Goal: Task Accomplishment & Management: Use online tool/utility

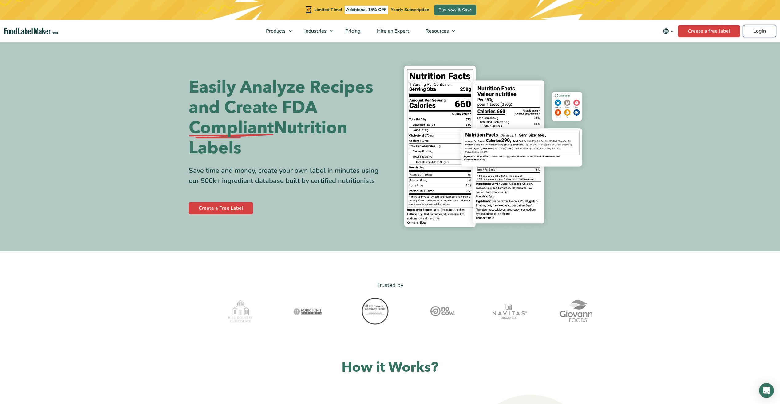
click at [754, 30] on link "Login" at bounding box center [759, 31] width 33 height 12
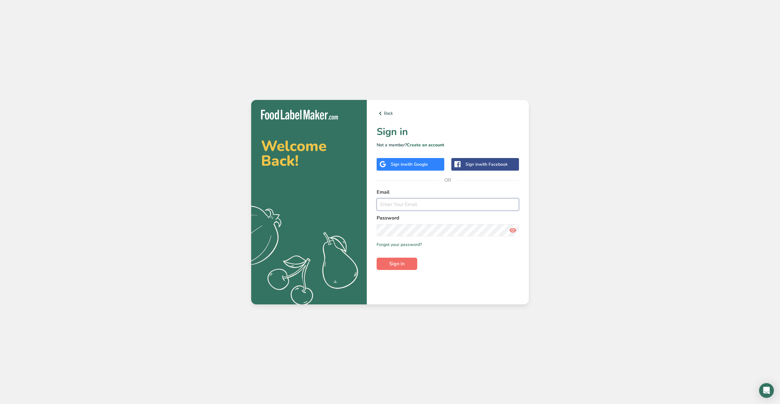
type input "hueytyge@gmail.com"
click at [398, 263] on span "Sign in" at bounding box center [396, 263] width 15 height 7
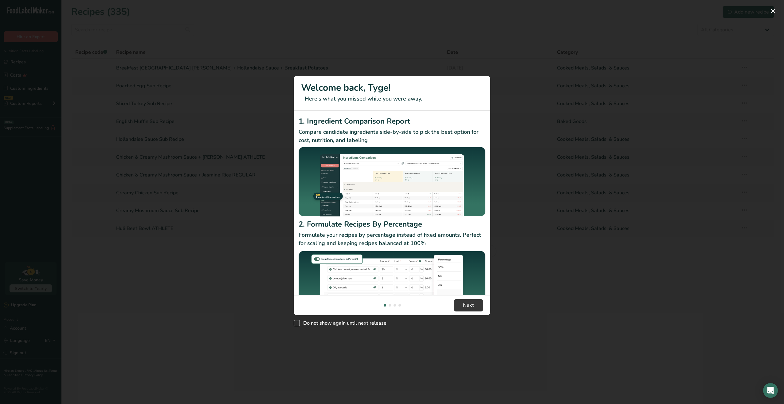
click at [365, 320] on span "Do not show again until next release" at bounding box center [343, 323] width 87 height 6
click at [298, 321] on input "Do not show again until next release" at bounding box center [296, 323] width 4 height 4
checkbox input "true"
click at [460, 295] on footer "Next" at bounding box center [392, 305] width 197 height 20
click at [460, 299] on button "Next" at bounding box center [468, 305] width 29 height 12
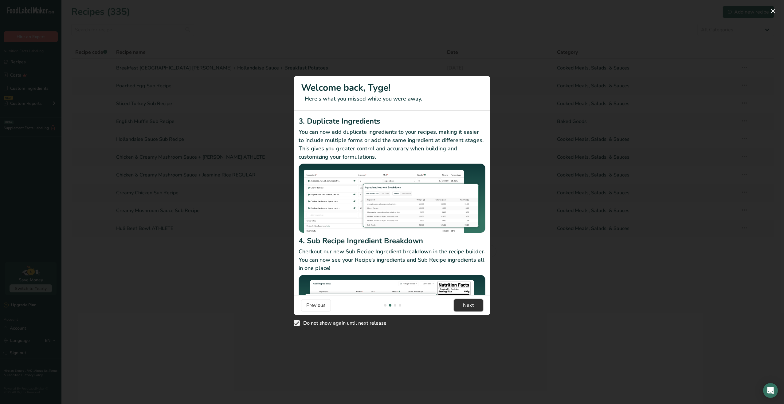
click at [460, 299] on button "Next" at bounding box center [468, 305] width 29 height 12
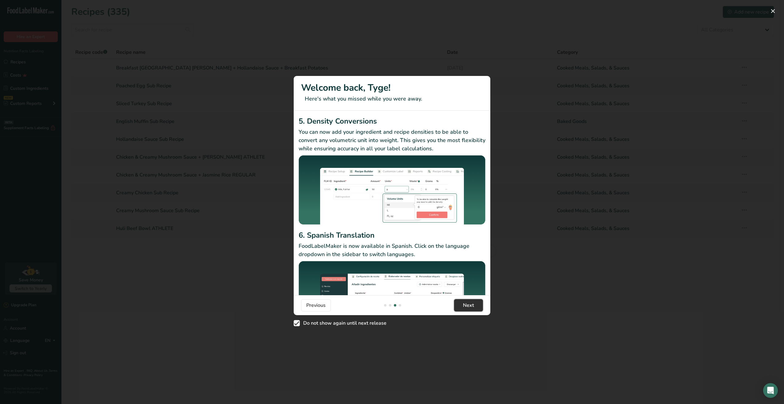
click at [460, 299] on button "Next" at bounding box center [468, 305] width 29 height 12
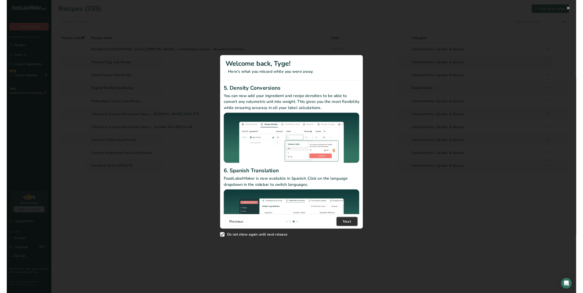
scroll to position [0, 590]
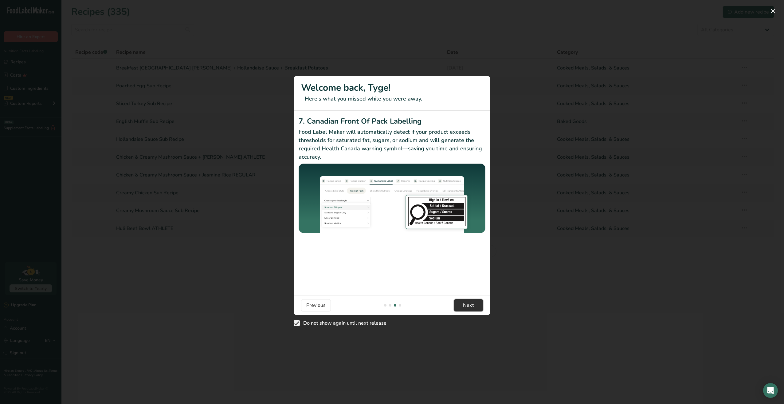
click at [460, 299] on button "Next" at bounding box center [468, 305] width 29 height 12
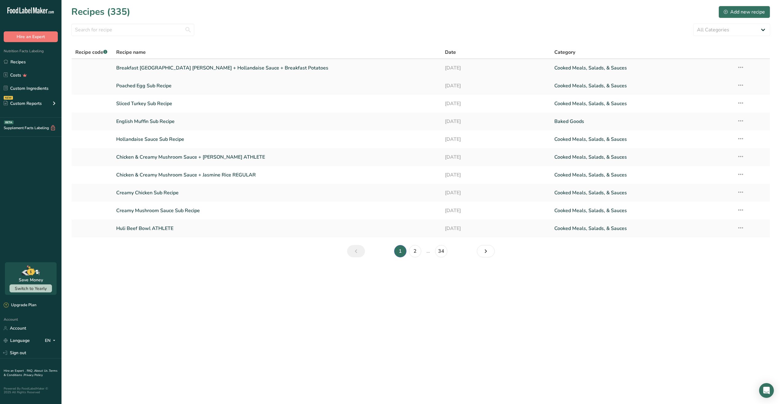
click at [214, 68] on link "Breakfast [GEOGRAPHIC_DATA] [PERSON_NAME] + Hollandaise Sauce + Breakfast Potat…" at bounding box center [276, 67] width 321 height 13
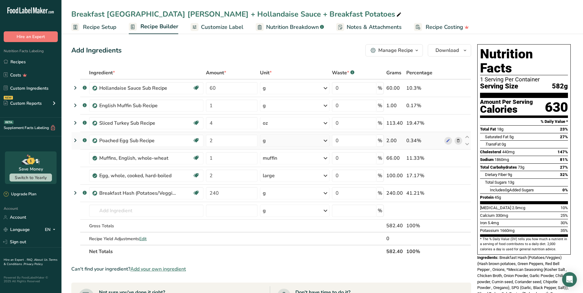
click at [76, 141] on icon at bounding box center [75, 140] width 7 height 11
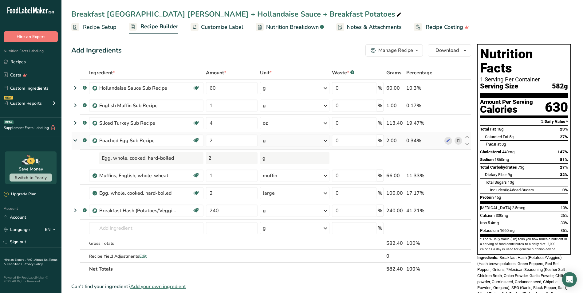
click at [76, 141] on icon at bounding box center [75, 140] width 11 height 7
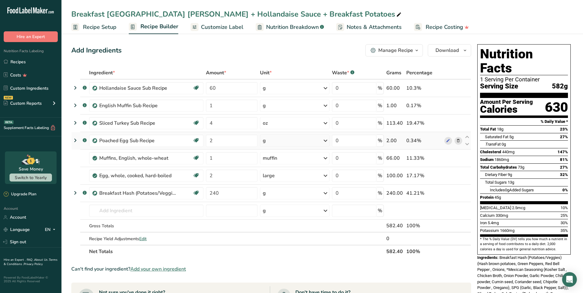
click at [73, 141] on icon at bounding box center [75, 140] width 7 height 11
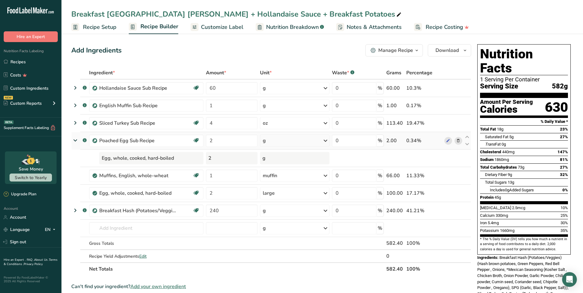
click at [73, 141] on icon at bounding box center [75, 140] width 11 height 7
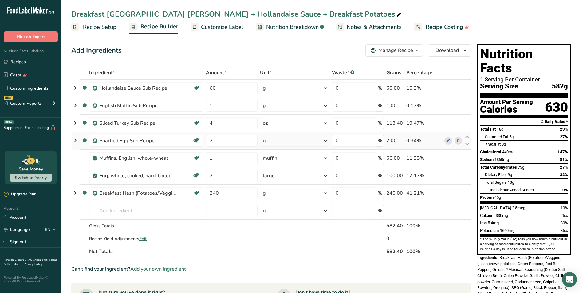
click at [460, 140] on icon at bounding box center [458, 141] width 4 height 6
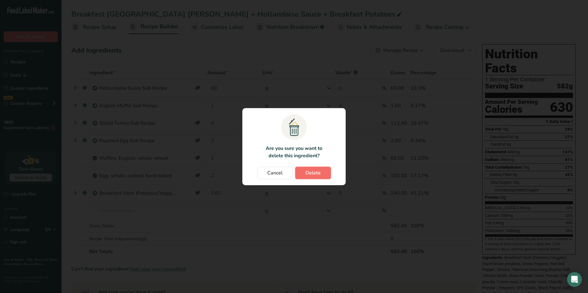
click at [322, 169] on button "Delete" at bounding box center [313, 173] width 36 height 12
type input "1"
type input "2"
type input "240"
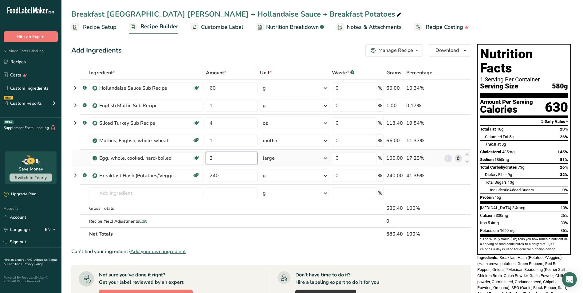
click at [231, 160] on input "2" at bounding box center [232, 158] width 52 height 12
type input "2"
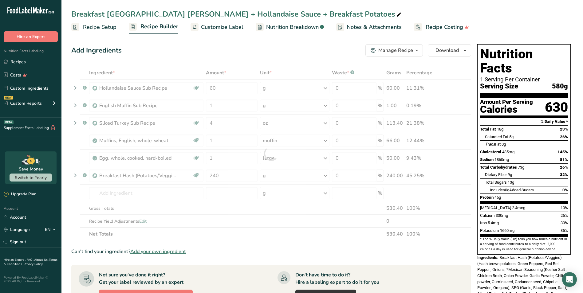
click at [215, 238] on div "Ingredient * Amount * Unit * Waste * .a-a{fill:#347362;}.b-a{fill:#fff;} Grams …" at bounding box center [271, 153] width 400 height 174
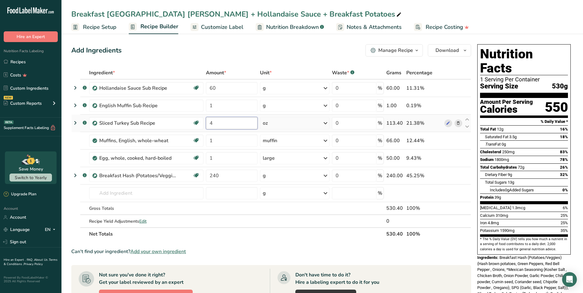
drag, startPoint x: 217, startPoint y: 125, endPoint x: 214, endPoint y: 125, distance: 3.7
click at [214, 125] on input "4" at bounding box center [232, 123] width 52 height 12
click at [266, 45] on div "Add Ingredients Manage Recipe Delete Recipe Duplicate Recipe Scale Recipe Save …" at bounding box center [271, 50] width 400 height 12
drag, startPoint x: 222, startPoint y: 157, endPoint x: 204, endPoint y: 159, distance: 17.6
click at [204, 159] on tr "Egg, whole, cooked, hard-boiled Dairy free Gluten free Vegetarian Soy free 1 la…" at bounding box center [271, 159] width 399 height 18
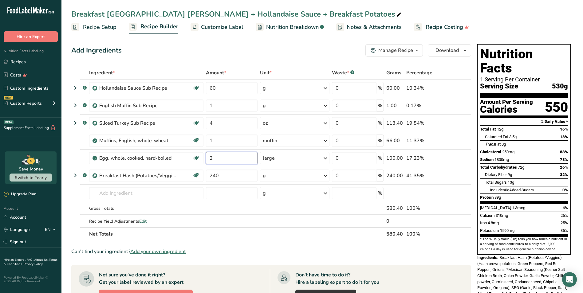
type input "2"
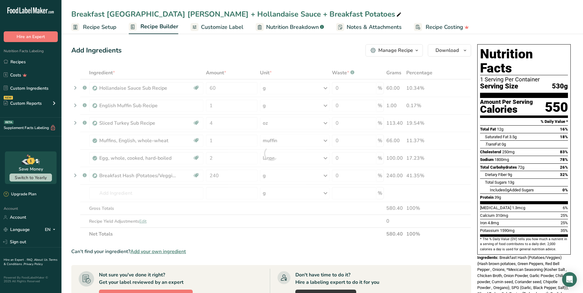
click at [274, 49] on div "Add Ingredients Manage Recipe Delete Recipe Duplicate Recipe Scale Recipe Save …" at bounding box center [271, 50] width 400 height 12
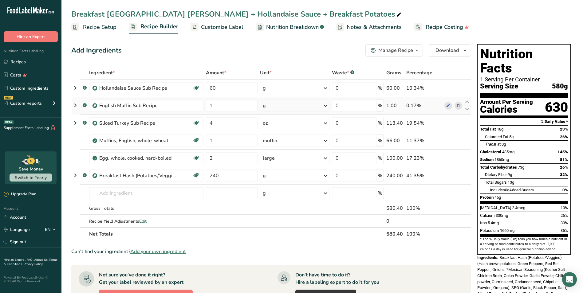
click at [303, 109] on div "g" at bounding box center [294, 106] width 69 height 12
click at [284, 153] on div "See more" at bounding box center [290, 154] width 52 height 6
click at [287, 45] on div "Add Ingredients Manage Recipe Delete Recipe Duplicate Recipe Scale Recipe Save …" at bounding box center [271, 50] width 400 height 12
click at [212, 176] on input "240" at bounding box center [232, 176] width 52 height 12
type input "141"
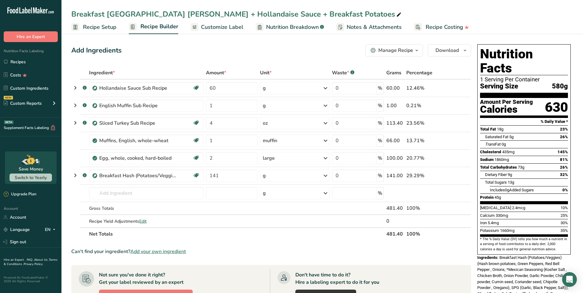
click at [243, 236] on div "Ingredient * Amount * Unit * Waste * .a-a{fill:#347362;}.b-a{fill:#fff;} Grams …" at bounding box center [271, 153] width 400 height 174
click at [245, 109] on input "1" at bounding box center [232, 106] width 52 height 12
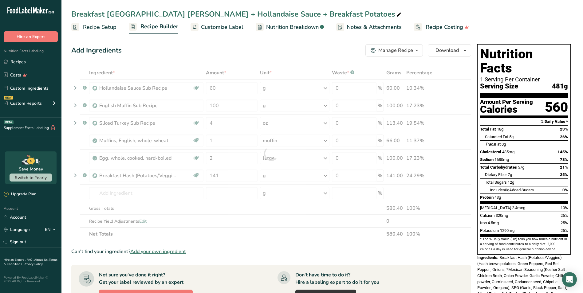
click at [266, 60] on div "Add Ingredients Manage Recipe Delete Recipe Duplicate Recipe Scale Recipe Save …" at bounding box center [273, 263] width 404 height 442
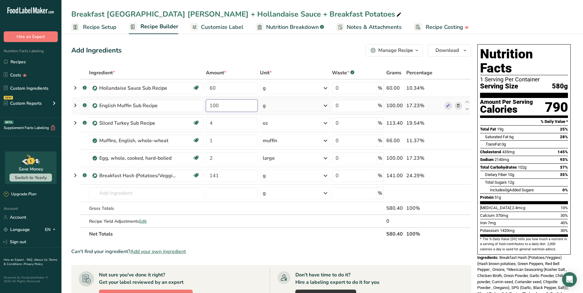
drag, startPoint x: 223, startPoint y: 104, endPoint x: 205, endPoint y: 105, distance: 18.1
click at [205, 105] on td "100" at bounding box center [232, 106] width 54 height 18
click at [248, 55] on div "Add Ingredients Manage Recipe Delete Recipe Duplicate Recipe Scale Recipe Save …" at bounding box center [271, 50] width 400 height 12
drag, startPoint x: 226, startPoint y: 108, endPoint x: 206, endPoint y: 107, distance: 19.7
click at [206, 107] on input "50" at bounding box center [232, 106] width 52 height 12
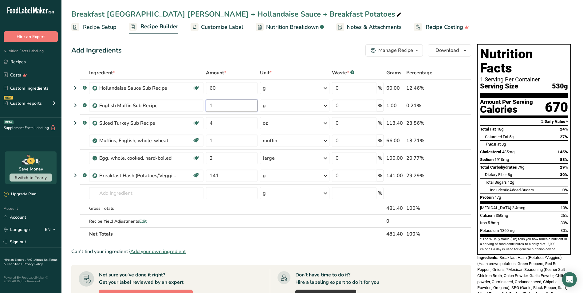
type input "1"
click at [221, 29] on span "Customize Label" at bounding box center [222, 27] width 42 height 8
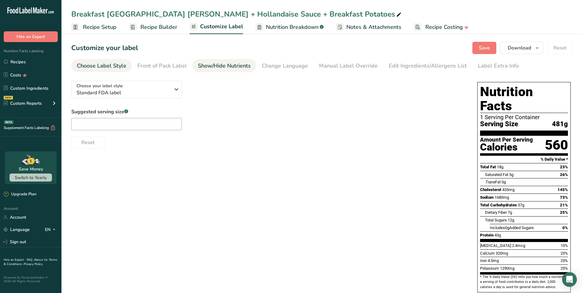
click at [240, 66] on div "Show/Hide Nutrients" at bounding box center [224, 66] width 53 height 8
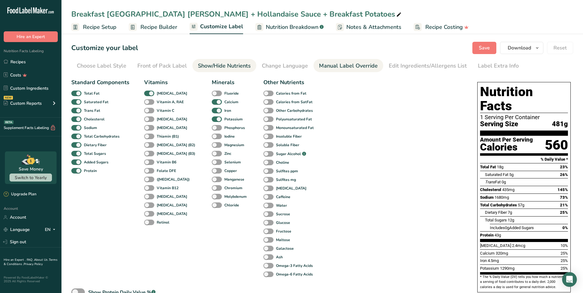
click at [362, 68] on div "Manual Label Override" at bounding box center [348, 66] width 59 height 8
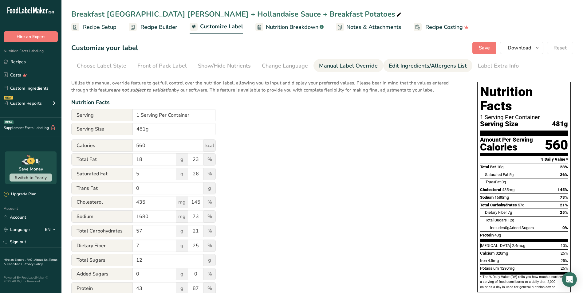
click at [410, 65] on div "Edit Ingredients/Allergens List" at bounding box center [428, 66] width 78 height 8
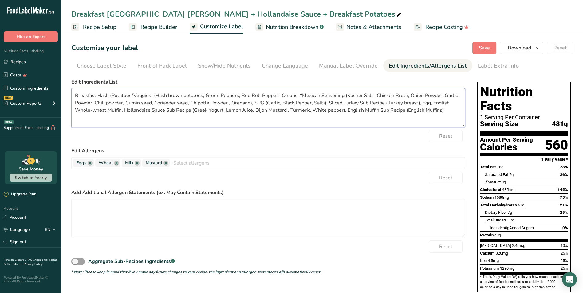
drag, startPoint x: 443, startPoint y: 111, endPoint x: 345, endPoint y: 109, distance: 98.4
click at [345, 109] on textarea "Breakfast Hash (Potatoes/Veggies) (Hash brown potatoes, Green Peppers, Red Bell…" at bounding box center [268, 107] width 394 height 39
drag, startPoint x: 120, startPoint y: 112, endPoint x: 128, endPoint y: 113, distance: 7.4
click at [120, 112] on textarea "Breakfast Hash (Potatoes/Veggies) (Hash brown potatoes, Green Peppers, Red Bell…" at bounding box center [268, 107] width 394 height 39
paste textarea "Water, Whole Wheat Flour, Yeast, Wheat Gluten, Contains Less Than 2% of: Yellow…"
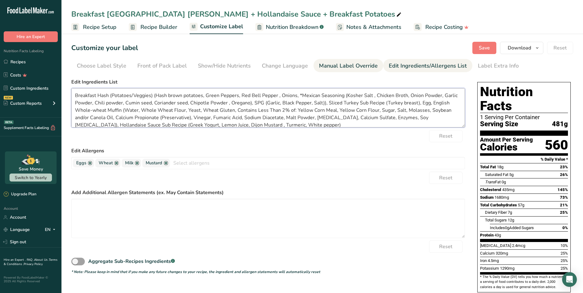
type textarea "Breakfast Hash (Potatoes/Veggies) (Hash brown potatoes, Green Peppers, Red Bell…"
click at [357, 70] on link "Manual Label Override" at bounding box center [348, 66] width 59 height 14
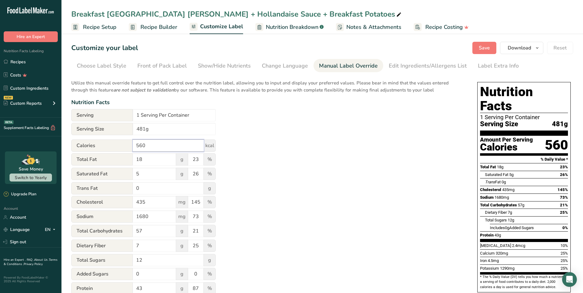
drag, startPoint x: 174, startPoint y: 143, endPoint x: 138, endPoint y: 147, distance: 36.2
click at [138, 147] on input "560" at bounding box center [168, 146] width 71 height 12
type input "531"
drag, startPoint x: 151, startPoint y: 160, endPoint x: 136, endPoint y: 161, distance: 15.1
click at [136, 161] on input "18" at bounding box center [154, 159] width 43 height 12
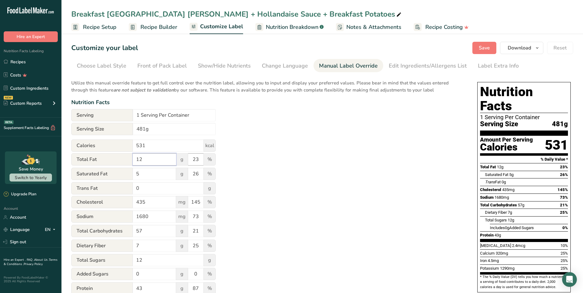
type input "12"
click at [199, 159] on input "23" at bounding box center [195, 159] width 15 height 12
type input "2"
type input "16"
drag, startPoint x: 141, startPoint y: 228, endPoint x: 124, endPoint y: 228, distance: 17.2
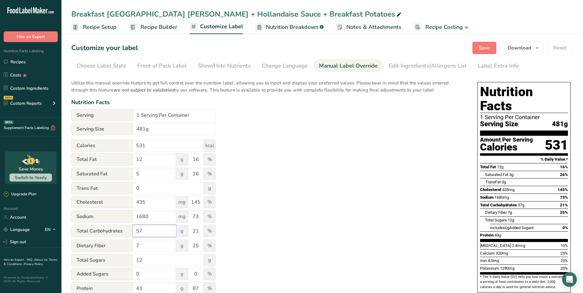
click at [124, 228] on div "Total Carbohydrates 57 g 21 %" at bounding box center [143, 231] width 144 height 13
type input "48"
drag, startPoint x: 200, startPoint y: 231, endPoint x: 191, endPoint y: 231, distance: 8.3
click at [191, 231] on input "21" at bounding box center [195, 231] width 15 height 12
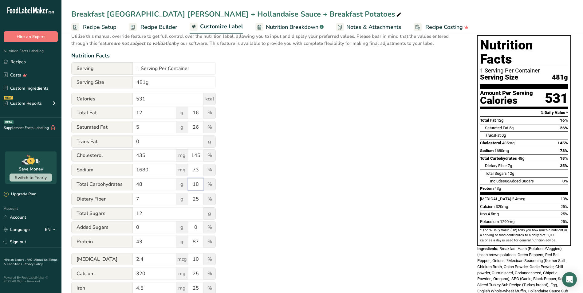
scroll to position [61, 0]
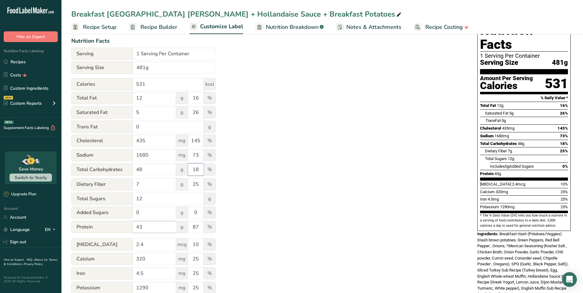
type input "18"
drag, startPoint x: 152, startPoint y: 224, endPoint x: 134, endPoint y: 225, distance: 17.2
click at [134, 225] on input "43" at bounding box center [154, 227] width 43 height 12
type input "56.75"
drag, startPoint x: 203, startPoint y: 229, endPoint x: 191, endPoint y: 229, distance: 11.1
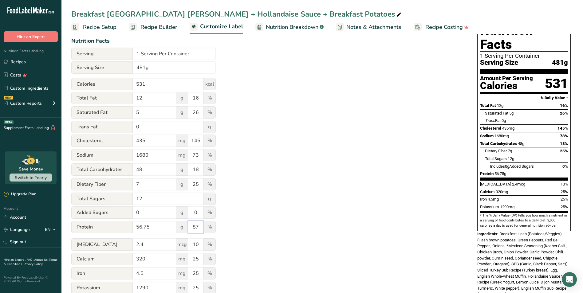
click at [191, 229] on input "87" at bounding box center [195, 227] width 15 height 12
type input "114"
click at [272, 220] on div "Utilize this manual override feature to get full control over the nutrition lab…" at bounding box center [268, 161] width 394 height 294
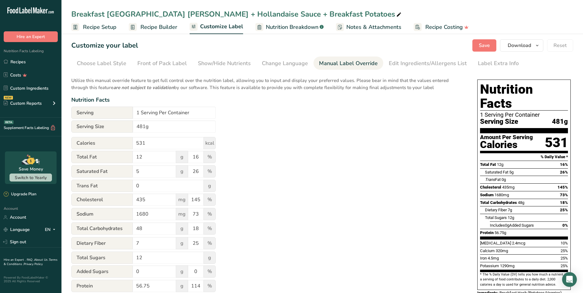
scroll to position [0, 0]
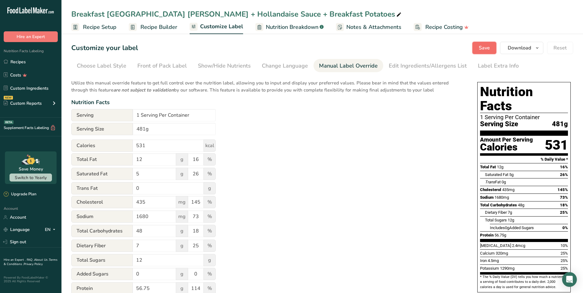
click at [482, 47] on span "Save" at bounding box center [484, 47] width 11 height 7
click at [529, 45] on span "Download" at bounding box center [519, 47] width 23 height 7
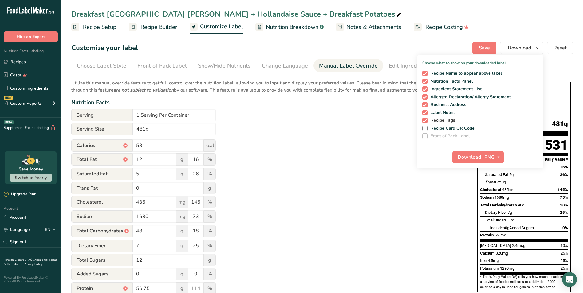
click at [443, 121] on span "Recipe Tags" at bounding box center [442, 121] width 28 height 6
click at [426, 121] on input "Recipe Tags" at bounding box center [424, 120] width 4 height 4
checkbox input "false"
click at [470, 160] on span "Download" at bounding box center [469, 157] width 23 height 7
click at [311, 217] on div "Utilize this manual override feature to get full control over the nutrition lab…" at bounding box center [268, 223] width 394 height 294
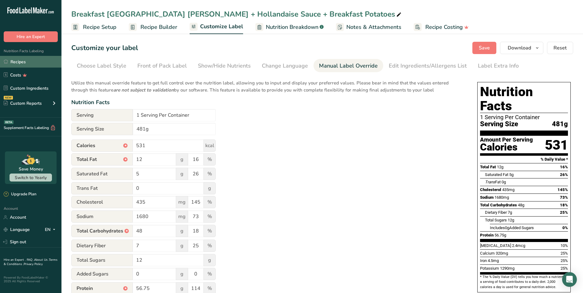
click at [36, 61] on link "Recipes" at bounding box center [30, 62] width 61 height 12
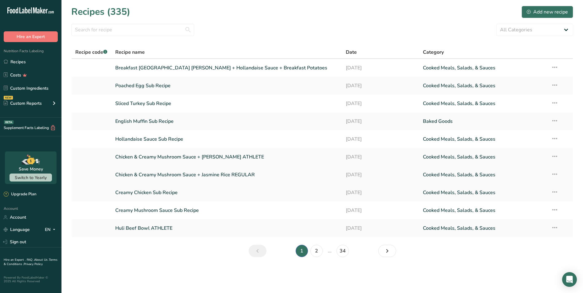
click at [197, 174] on link "Chicken & Creamy Mushroom Sauce + Jasmine Rice REGULAR" at bounding box center [226, 174] width 223 height 13
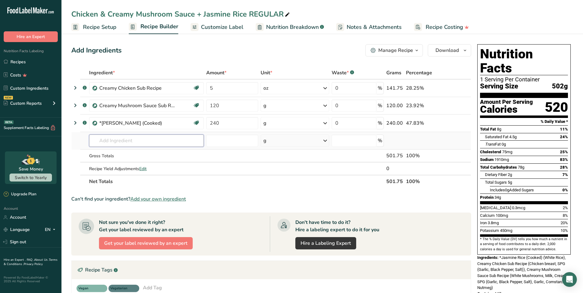
click at [121, 143] on input "text" at bounding box center [146, 141] width 115 height 12
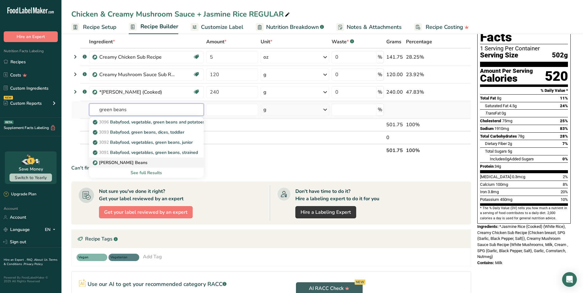
scroll to position [31, 0]
type input "green beans"
click at [153, 171] on div "See full Results" at bounding box center [146, 173] width 105 height 6
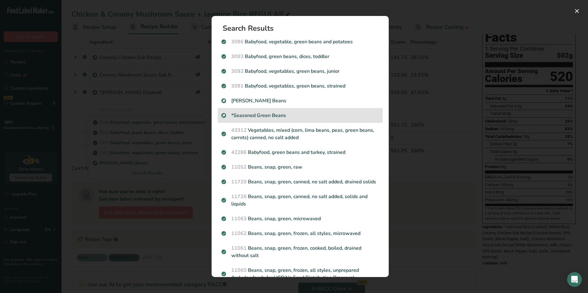
click at [313, 115] on p "*Seasoned Green Beans" at bounding box center [299, 115] width 157 height 7
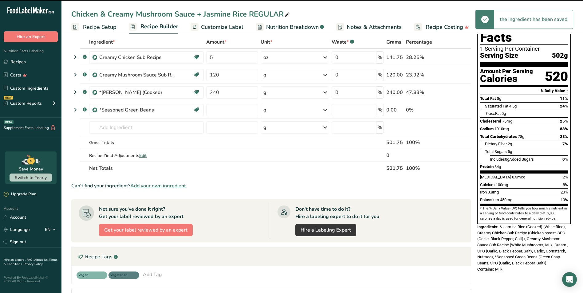
type input "0"
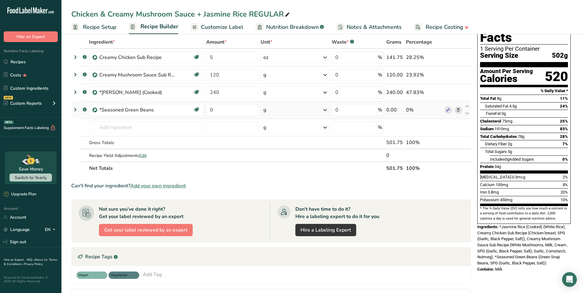
click at [263, 109] on div "g" at bounding box center [295, 110] width 69 height 12
click at [281, 158] on div "See more" at bounding box center [290, 159] width 52 height 6
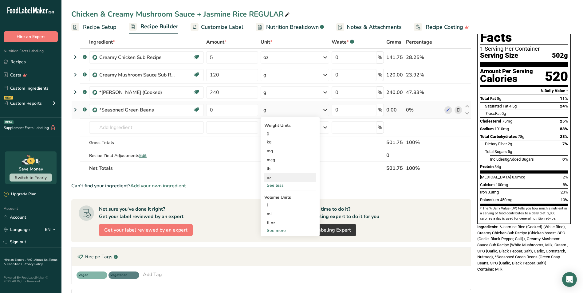
click at [280, 175] on div "oz" at bounding box center [290, 177] width 52 height 9
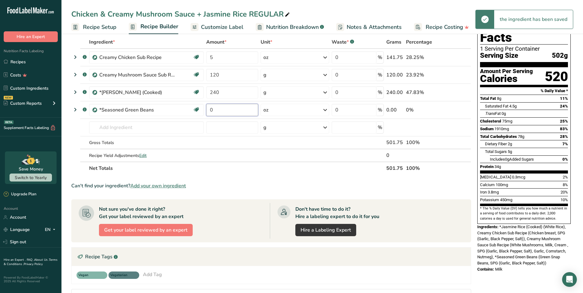
click at [219, 110] on input "0" at bounding box center [232, 110] width 52 height 12
type input "2"
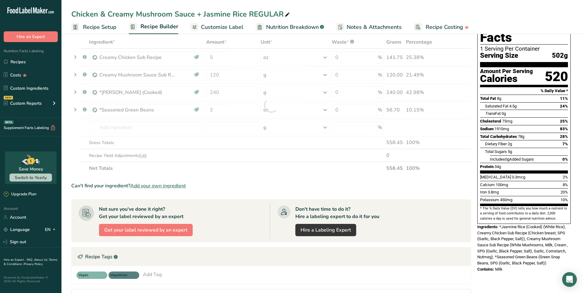
click at [248, 176] on section "Ingredient * Amount * Unit * Waste * .a-a{fill:#347362;}.b-a{fill:#fff;} Grams …" at bounding box center [271, 216] width 400 height 361
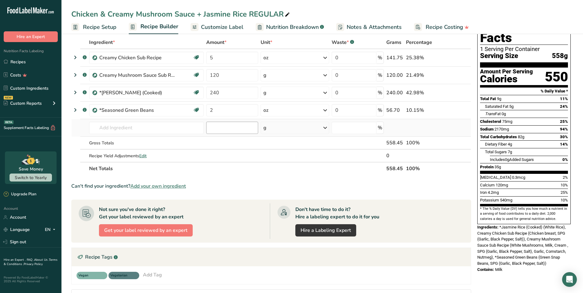
scroll to position [0, 0]
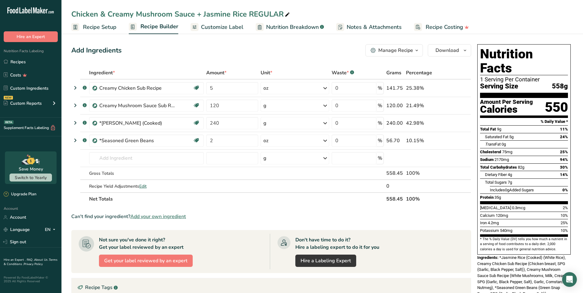
click at [224, 28] on span "Customize Label" at bounding box center [222, 27] width 42 height 8
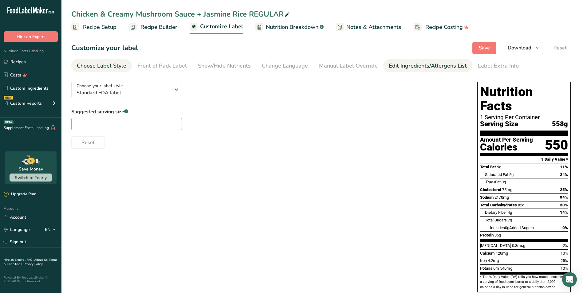
click at [400, 68] on div "Edit Ingredients/Allergens List" at bounding box center [428, 66] width 78 height 8
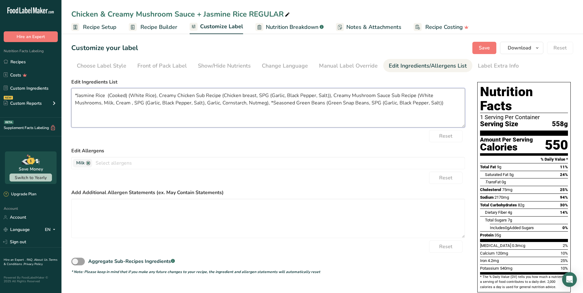
click at [415, 105] on textarea "*Jasmine Rice (Cooked) (White Rice), Creamy Chicken Sub Recipe (Chicken breast,…" at bounding box center [268, 107] width 394 height 39
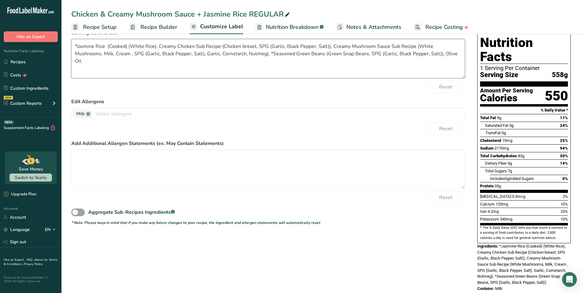
scroll to position [50, 0]
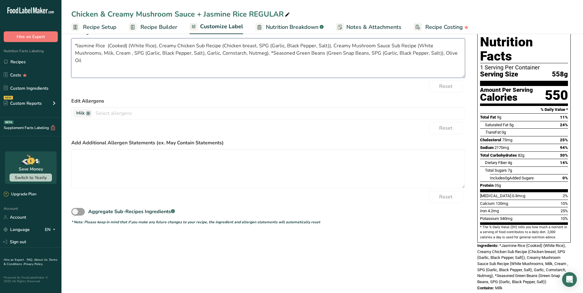
type textarea "*Jasmine Rice (Cooked) (White Rice), Creamy Chicken Sub Recipe (Chicken breast,…"
click at [395, 97] on label "Edit Allergens" at bounding box center [268, 100] width 394 height 7
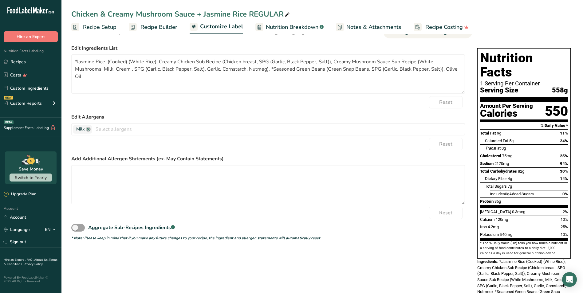
scroll to position [19, 0]
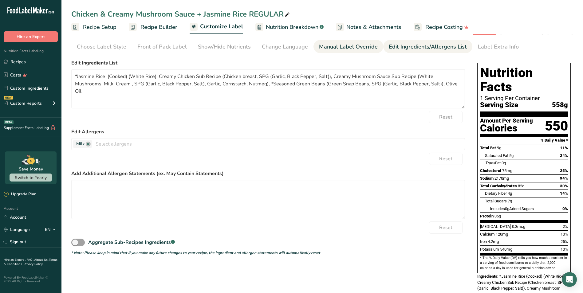
click at [338, 48] on div "Manual Label Override" at bounding box center [348, 47] width 59 height 8
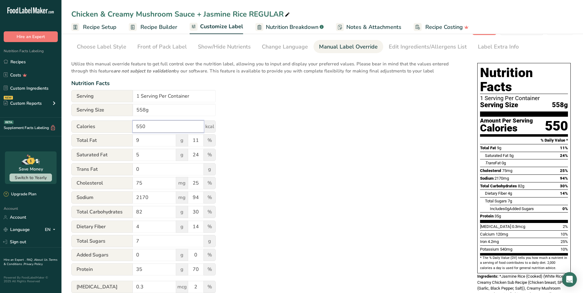
drag, startPoint x: 168, startPoint y: 127, endPoint x: 140, endPoint y: 126, distance: 28.6
click at [140, 126] on input "550" at bounding box center [168, 126] width 71 height 12
type input "594"
drag, startPoint x: 147, startPoint y: 139, endPoint x: 136, endPoint y: 139, distance: 11.7
click at [136, 139] on input "9" at bounding box center [154, 140] width 43 height 12
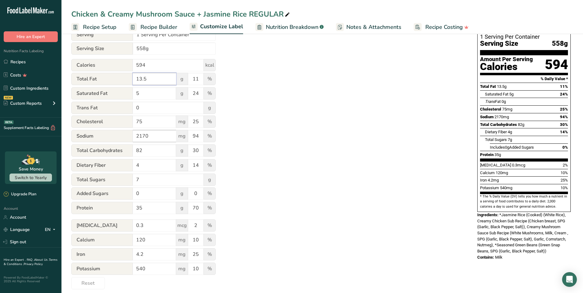
scroll to position [50, 0]
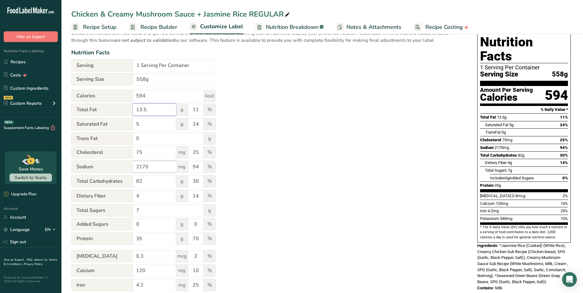
type input "13.5"
click at [150, 167] on input "2170" at bounding box center [154, 167] width 43 height 12
type input "2"
type input "543"
drag, startPoint x: 199, startPoint y: 166, endPoint x: 181, endPoint y: 165, distance: 18.8
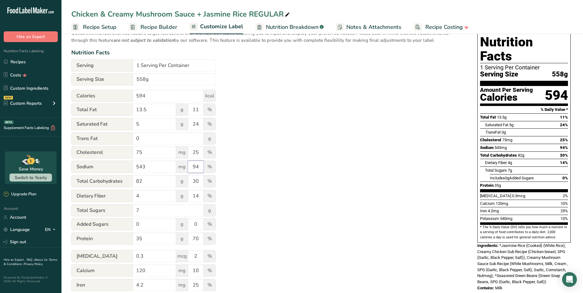
click at [181, 165] on div "Sodium 543 mg 94 %" at bounding box center [143, 167] width 144 height 13
type input "23.5"
click at [282, 203] on div "Utilize this manual override feature to get full control over the nutrition lab…" at bounding box center [268, 173] width 394 height 294
drag, startPoint x: 140, startPoint y: 195, endPoint x: 131, endPoint y: 195, distance: 9.5
click at [131, 195] on div "Dietary Fiber 4 g 14 %" at bounding box center [143, 196] width 144 height 13
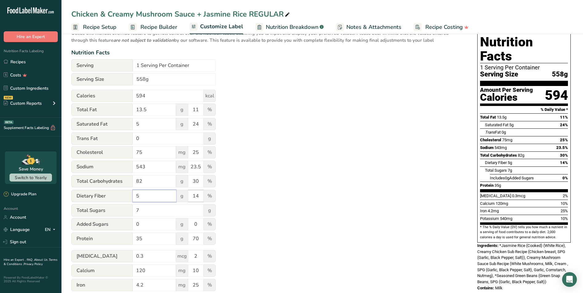
type input "5"
click at [199, 195] on input "14" at bounding box center [195, 196] width 15 height 12
type input "18"
click at [253, 217] on div "Utilize this manual override feature to get full control over the nutrition lab…" at bounding box center [268, 173] width 394 height 294
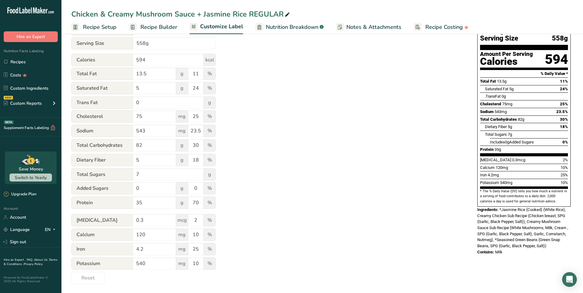
scroll to position [87, 0]
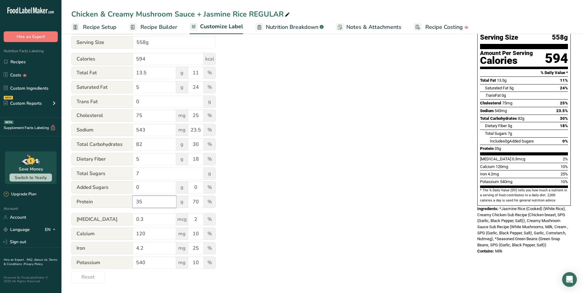
drag, startPoint x: 144, startPoint y: 202, endPoint x: 135, endPoint y: 202, distance: 8.6
click at [135, 202] on input "35" at bounding box center [154, 202] width 43 height 12
type input "55"
click at [286, 197] on div "Utilize this manual override feature to get full control over the nutrition lab…" at bounding box center [268, 136] width 394 height 294
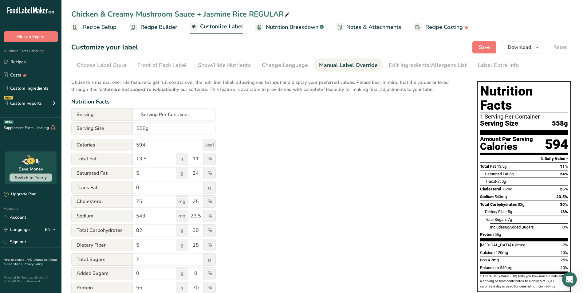
scroll to position [0, 0]
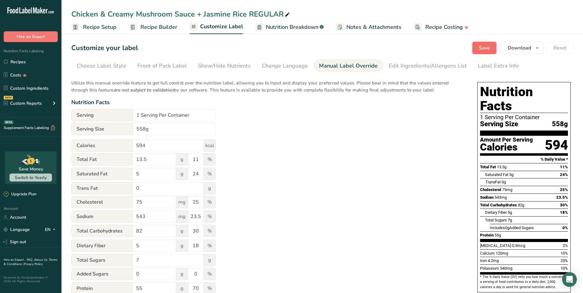
click at [482, 43] on button "Save" at bounding box center [484, 48] width 24 height 12
click at [508, 48] on button "Download" at bounding box center [521, 48] width 43 height 12
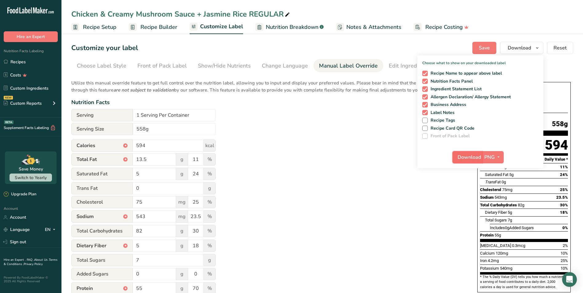
click at [460, 156] on span "Download" at bounding box center [469, 157] width 23 height 7
click at [19, 63] on link "Recipes" at bounding box center [30, 62] width 61 height 12
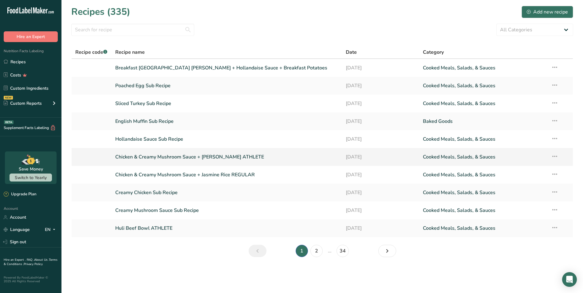
click at [163, 156] on link "Chicken & Creamy Mushroom Sauce + [PERSON_NAME] ATHLETE" at bounding box center [226, 157] width 223 height 13
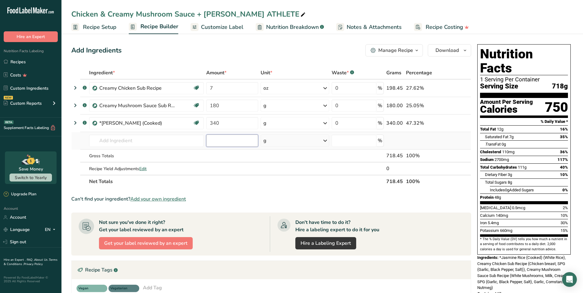
click at [236, 138] on input "number" at bounding box center [232, 141] width 52 height 12
click at [176, 139] on input "text" at bounding box center [146, 141] width 115 height 12
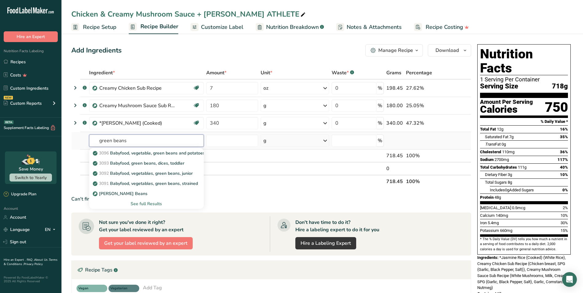
type input "green beans"
click at [140, 204] on div "See full Results" at bounding box center [146, 204] width 105 height 6
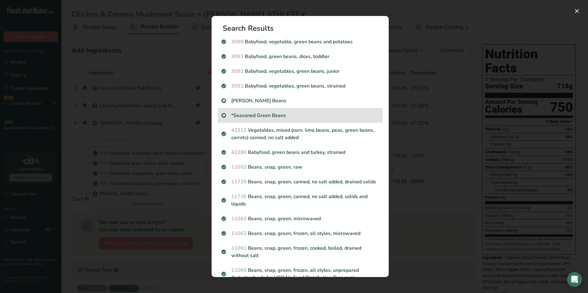
click at [248, 113] on p "*Seasoned Green Beans" at bounding box center [299, 115] width 157 height 7
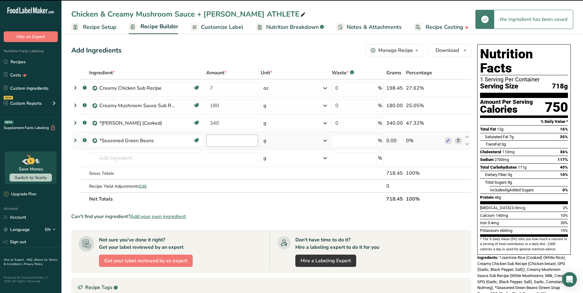
type input "0"
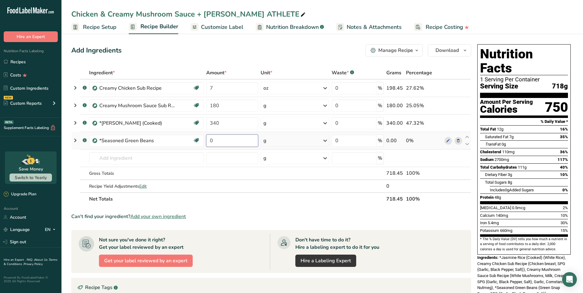
click at [242, 142] on input "0" at bounding box center [232, 141] width 52 height 12
type input "2"
click at [276, 139] on div "Ingredient * Amount * Unit * Waste * .a-a{fill:#347362;}.b-a{fill:#fff;} Grams …" at bounding box center [271, 135] width 400 height 139
click at [276, 139] on div "g" at bounding box center [295, 141] width 69 height 12
click at [275, 188] on div "See more" at bounding box center [290, 189] width 52 height 6
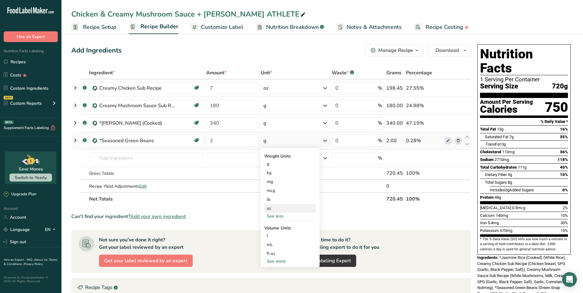
click at [284, 206] on div "oz" at bounding box center [290, 208] width 52 height 9
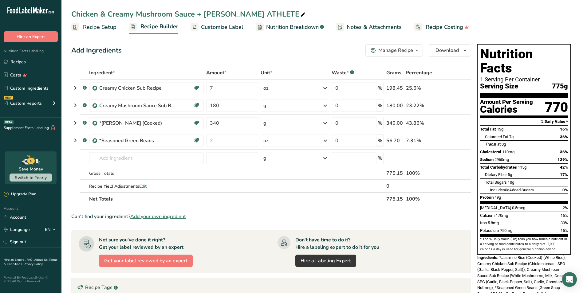
click at [302, 30] on span "Nutrition Breakdown" at bounding box center [292, 27] width 53 height 8
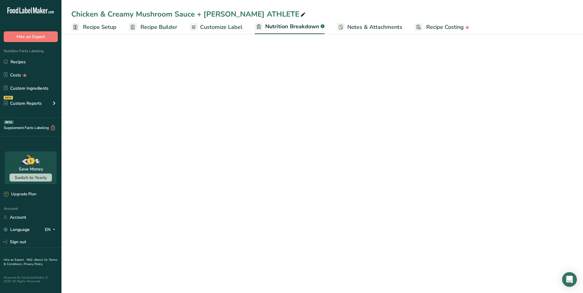
click at [229, 29] on span "Customize Label" at bounding box center [221, 27] width 42 height 8
select select "Calories"
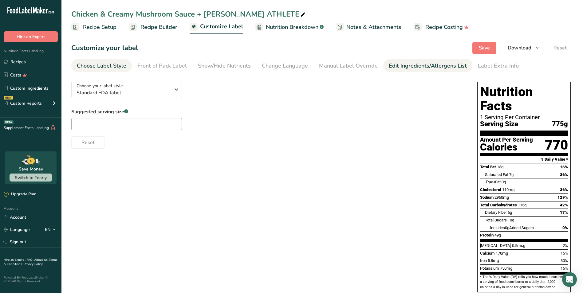
click at [395, 65] on div "Edit Ingredients/Allergens List" at bounding box center [428, 66] width 78 height 8
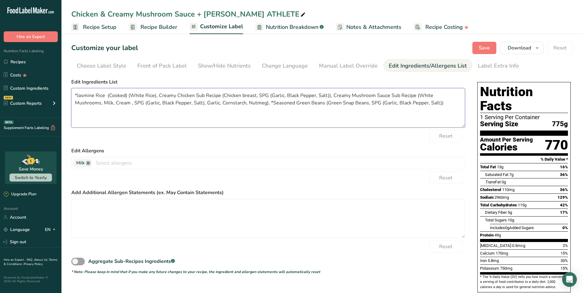
click at [412, 105] on textarea "*Jasmine Rice (Cooked) (White Rice), Creamy Chicken Sub Recipe (Chicken breast,…" at bounding box center [268, 107] width 394 height 39
type textarea "*Jasmine Rice (Cooked) (White Rice), Creamy Chicken Sub Recipe (Chicken breast,…"
click at [350, 69] on div "Manual Label Override" at bounding box center [348, 66] width 59 height 8
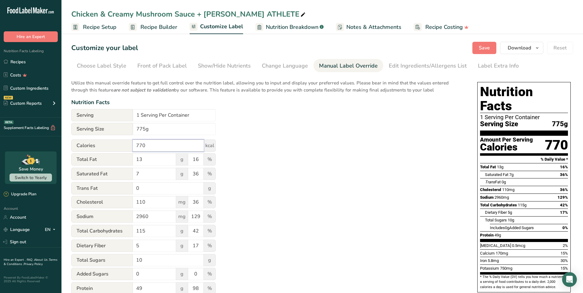
drag, startPoint x: 158, startPoint y: 142, endPoint x: 133, endPoint y: 144, distance: 24.9
click at [133, 144] on input "770" at bounding box center [168, 146] width 71 height 12
type input "869"
drag, startPoint x: 151, startPoint y: 160, endPoint x: 124, endPoint y: 157, distance: 26.2
click at [124, 157] on div "Total Fat 13 g 16 %" at bounding box center [143, 159] width 144 height 13
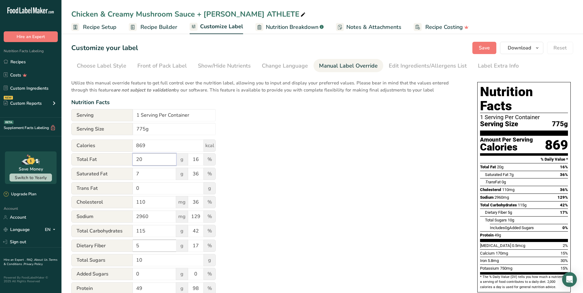
type input "20"
drag, startPoint x: 149, startPoint y: 247, endPoint x: 130, endPoint y: 247, distance: 18.4
click at [130, 247] on div "Dietary Fiber 5 g 17 %" at bounding box center [143, 246] width 144 height 13
type input "7"
drag, startPoint x: 201, startPoint y: 245, endPoint x: 186, endPoint y: 246, distance: 14.8
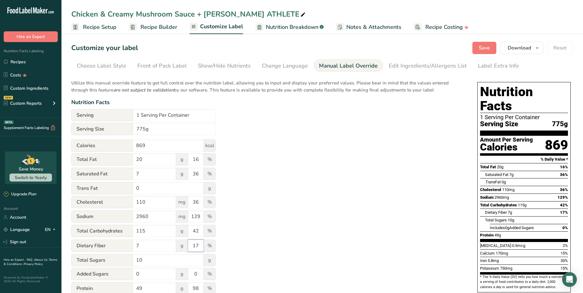
click at [186, 246] on div "Dietary Fiber 7 g 17 %" at bounding box center [143, 246] width 144 height 13
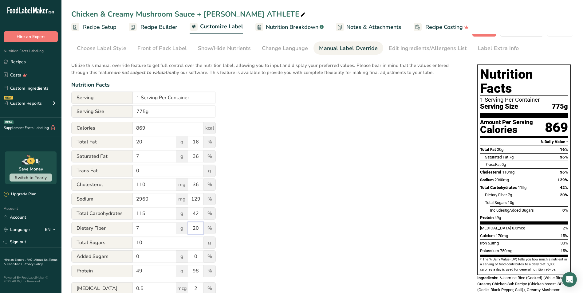
scroll to position [61, 0]
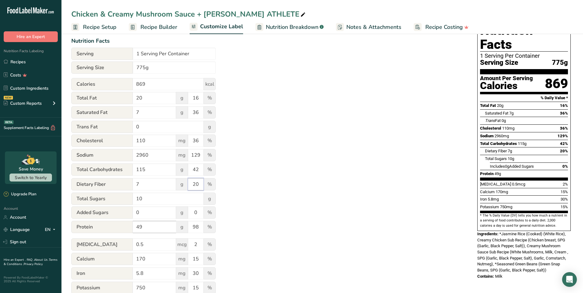
type input "20"
drag, startPoint x: 152, startPoint y: 226, endPoint x: 127, endPoint y: 222, distance: 25.5
click at [127, 222] on div "Protein 49 g 98 %" at bounding box center [143, 227] width 144 height 13
click at [152, 227] on input "49" at bounding box center [154, 227] width 43 height 12
drag, startPoint x: 152, startPoint y: 227, endPoint x: 128, endPoint y: 225, distance: 24.6
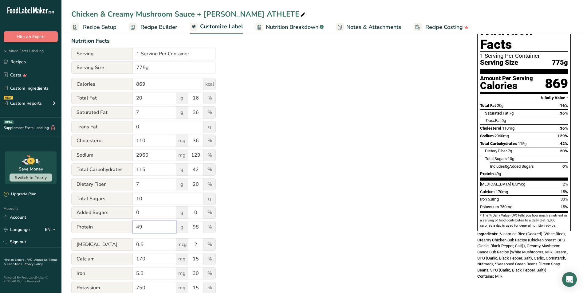
click at [128, 225] on div "Protein 49 g 98 %" at bounding box center [143, 227] width 144 height 13
type input "78"
click at [266, 234] on div "Utilize this manual override feature to get full control over the nutrition lab…" at bounding box center [268, 161] width 394 height 294
drag, startPoint x: 155, startPoint y: 170, endPoint x: 119, endPoint y: 168, distance: 36.0
click at [119, 168] on div "Total Carbohydrates 115 g 42 %" at bounding box center [143, 170] width 144 height 13
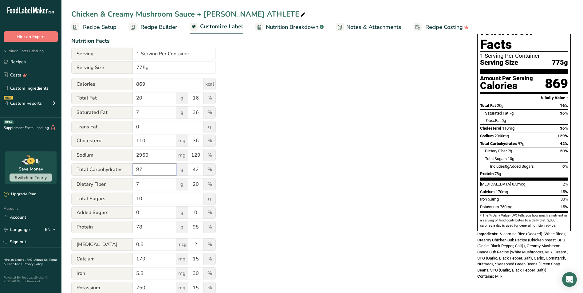
type input "97"
click at [298, 189] on div "Utilize this manual override feature to get full control over the nutrition lab…" at bounding box center [268, 161] width 394 height 294
drag, startPoint x: 157, startPoint y: 158, endPoint x: 124, endPoint y: 159, distance: 32.3
click at [124, 159] on div "Sodium 2960 mg 129 %" at bounding box center [143, 155] width 144 height 13
type input "740"
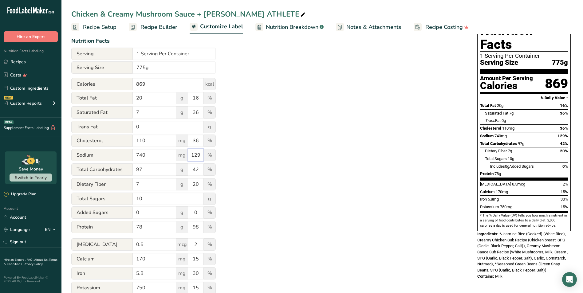
drag, startPoint x: 201, startPoint y: 156, endPoint x: 187, endPoint y: 155, distance: 14.8
click at [187, 155] on div "Sodium 740 mg 129 %" at bounding box center [143, 155] width 144 height 13
type input "32"
click at [314, 180] on div "Utilize this manual override feature to get full control over the nutrition lab…" at bounding box center [268, 161] width 394 height 294
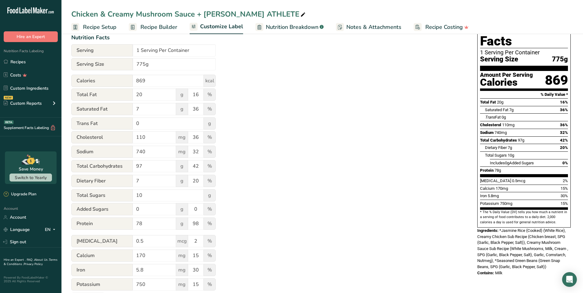
scroll to position [87, 0]
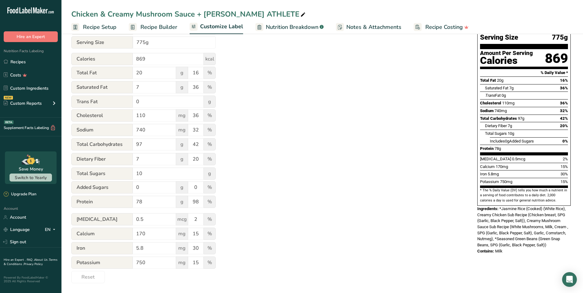
click at [211, 199] on span "%" at bounding box center [209, 202] width 12 height 12
drag, startPoint x: 200, startPoint y: 200, endPoint x: 185, endPoint y: 200, distance: 14.8
click at [185, 200] on div "Protein 78 g 98 %" at bounding box center [143, 202] width 144 height 13
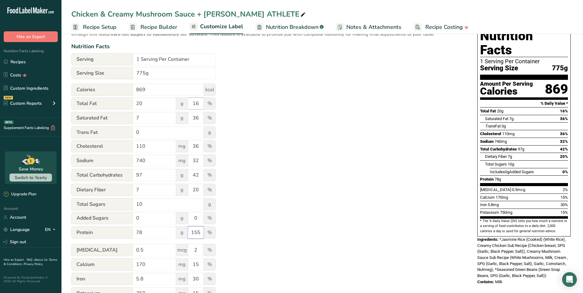
type input "155"
drag, startPoint x: 200, startPoint y: 105, endPoint x: 192, endPoint y: 105, distance: 7.4
click at [192, 105] on input "16" at bounding box center [195, 103] width 15 height 12
type input "25"
drag, startPoint x: 201, startPoint y: 176, endPoint x: 188, endPoint y: 175, distance: 12.3
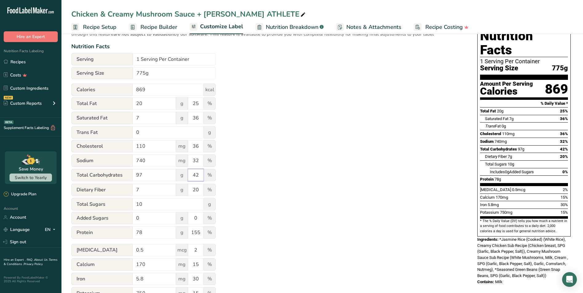
click at [188, 175] on input "42" at bounding box center [195, 175] width 15 height 12
type input "35"
click at [230, 176] on div "Utilize this manual override feature to get full control over the nutrition lab…" at bounding box center [268, 167] width 394 height 294
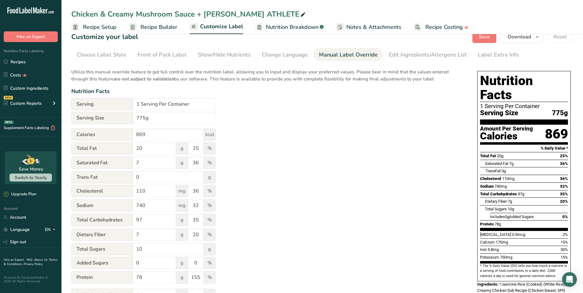
scroll to position [0, 0]
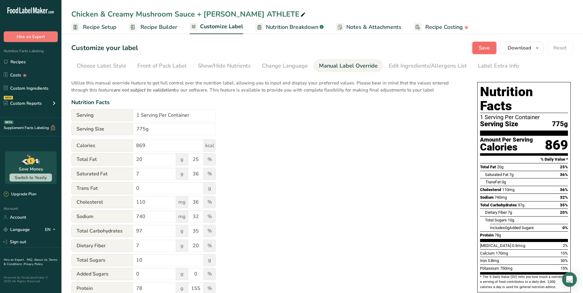
click at [477, 48] on button "Save" at bounding box center [484, 48] width 24 height 12
click at [511, 52] on button "Download" at bounding box center [521, 48] width 43 height 12
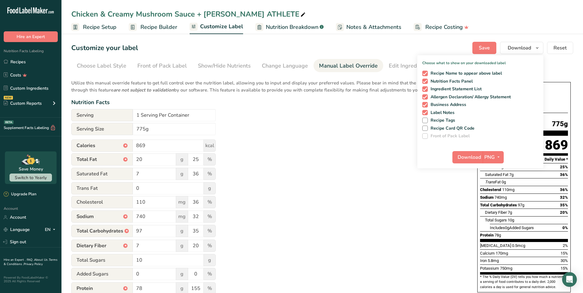
click at [387, 173] on div "Utilize this manual override feature to get full control over the nutrition lab…" at bounding box center [268, 223] width 394 height 294
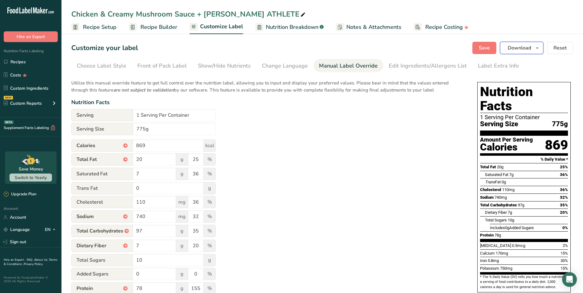
click at [531, 51] on span "Download" at bounding box center [519, 47] width 23 height 7
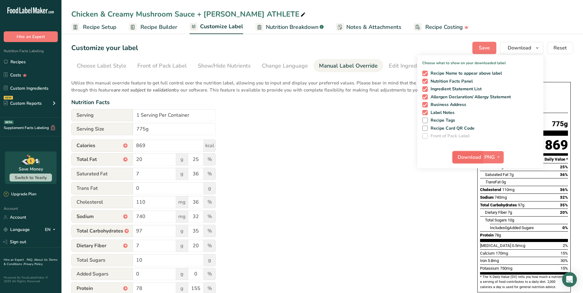
click at [467, 158] on span "Download" at bounding box center [469, 157] width 23 height 7
click at [33, 57] on link "Recipes" at bounding box center [30, 62] width 61 height 12
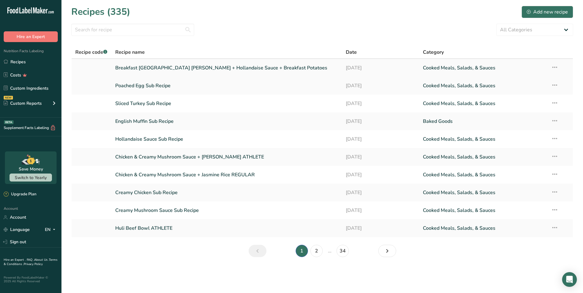
click at [163, 67] on link "Breakfast [GEOGRAPHIC_DATA] [PERSON_NAME] + Hollandaise Sauce + Breakfast Potat…" at bounding box center [226, 67] width 223 height 13
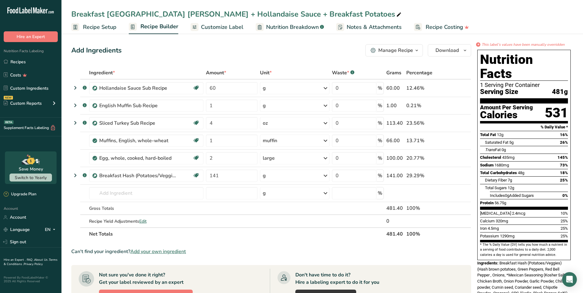
click at [298, 26] on span "Nutrition Breakdown" at bounding box center [292, 27] width 53 height 8
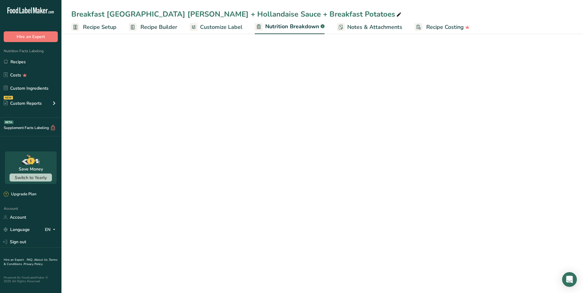
click at [210, 29] on span "Customize Label" at bounding box center [221, 27] width 42 height 8
select select "Calories"
click at [227, 25] on span "Customize Label" at bounding box center [221, 26] width 43 height 8
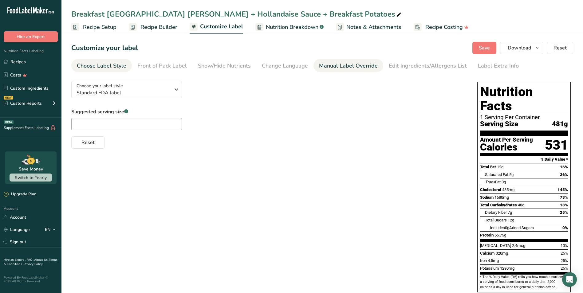
click at [354, 66] on div "Manual Label Override" at bounding box center [348, 66] width 59 height 8
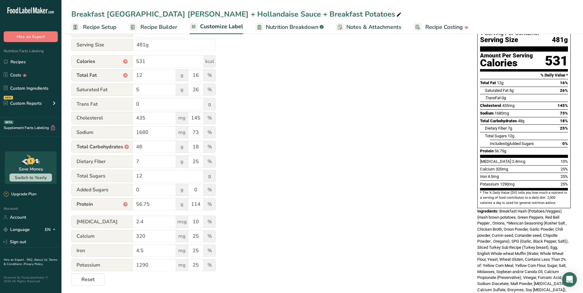
scroll to position [80, 0]
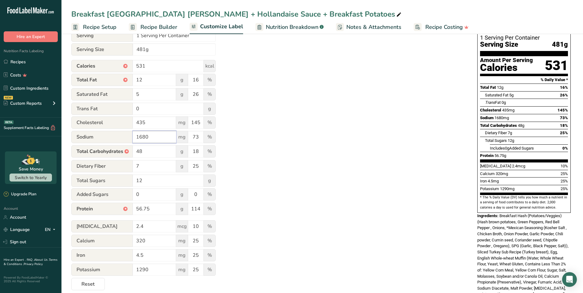
click at [156, 140] on input "1680" at bounding box center [154, 137] width 43 height 12
type input "1"
type input "840"
click at [203, 137] on input "73" at bounding box center [195, 137] width 15 height 12
type input "7"
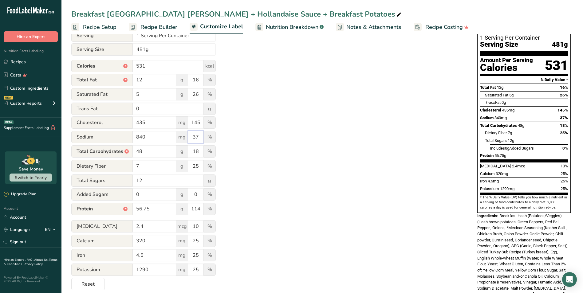
type input "37"
click at [253, 146] on div "Utilize this manual override feature to get full control over the nutrition lab…" at bounding box center [268, 143] width 394 height 294
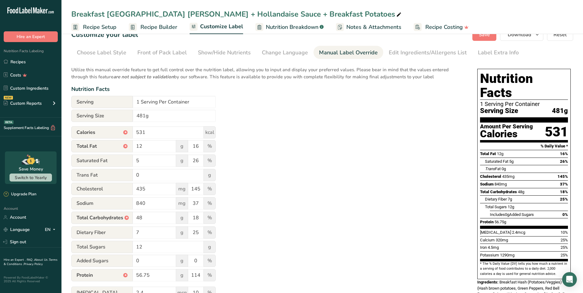
scroll to position [0, 0]
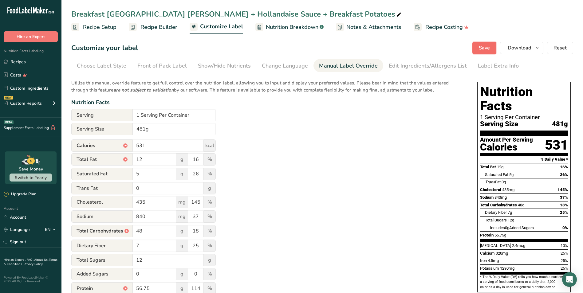
click at [495, 50] on button "Save" at bounding box center [484, 48] width 24 height 12
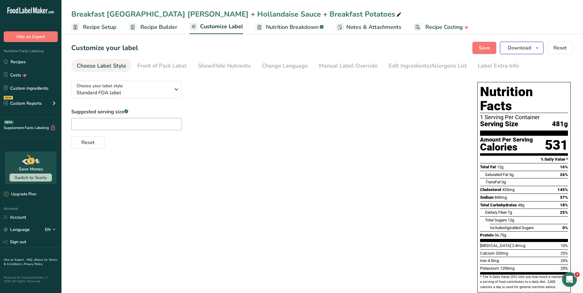
click at [529, 49] on span "Download" at bounding box center [519, 47] width 23 height 7
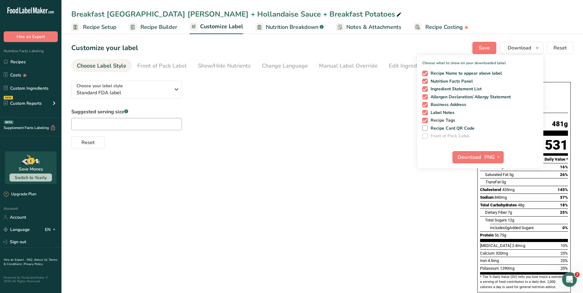
click at [450, 119] on span "Recipe Tags" at bounding box center [442, 121] width 28 height 6
click at [426, 119] on input "Recipe Tags" at bounding box center [424, 120] width 4 height 4
checkbox input "false"
click at [469, 156] on span "Download" at bounding box center [469, 157] width 23 height 7
click at [299, 227] on div "Choose your label style Standard FDA label USA (FDA) Standard FDA label Tabular…" at bounding box center [322, 239] width 502 height 326
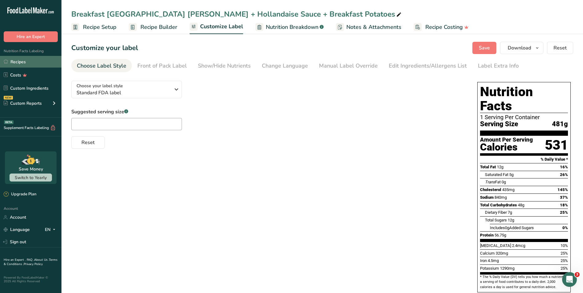
click at [33, 63] on link "Recipes" at bounding box center [30, 62] width 61 height 12
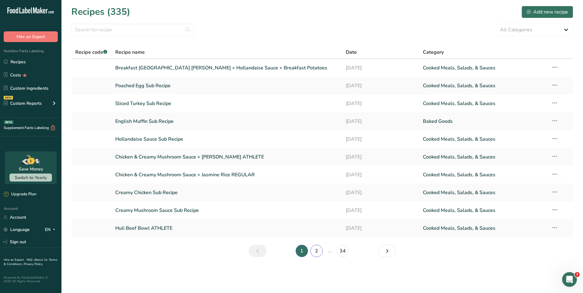
click at [320, 251] on link "2" at bounding box center [316, 251] width 12 height 12
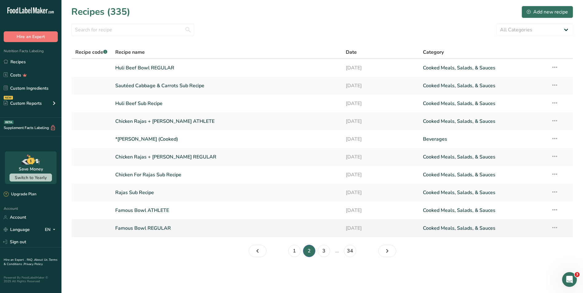
click at [168, 225] on link "Famous Bowl REGULAR" at bounding box center [226, 228] width 223 height 13
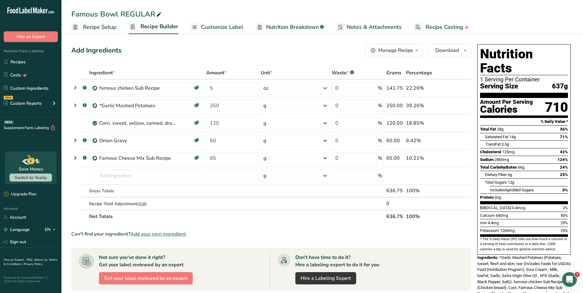
click at [157, 15] on icon at bounding box center [159, 14] width 6 height 9
click at [74, 13] on input "Famous Bowl REGULAR" at bounding box center [322, 14] width 502 height 11
click at [236, 12] on input "AIM Famous Bowl REGULAR" at bounding box center [322, 14] width 502 height 11
type input "AIM Famous Bowl REGULAR"
click at [226, 53] on div "Add Ingredients Manage Recipe Delete Recipe Duplicate Recipe Scale Recipe Save …" at bounding box center [271, 50] width 400 height 12
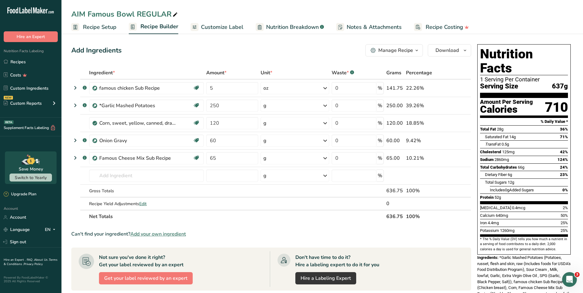
click at [208, 30] on span "Customize Label" at bounding box center [222, 27] width 42 height 8
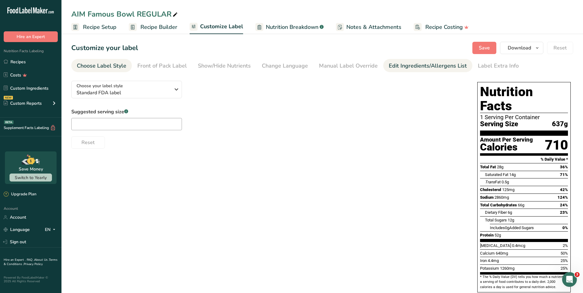
click at [383, 64] on li "Edit Ingredients/Allergens List" at bounding box center [427, 65] width 89 height 13
click at [423, 65] on div "Edit Ingredients/Allergens List" at bounding box center [428, 66] width 78 height 8
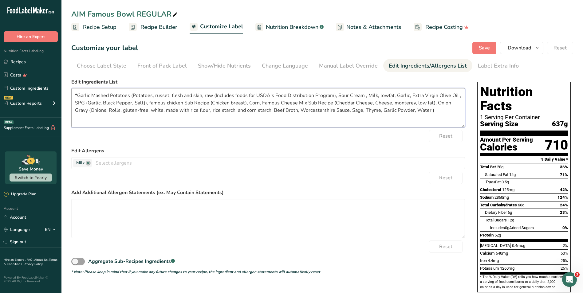
click at [411, 103] on textarea "*Garlic Mashed Potatoes (Potatoes, russet, flesh and skin, raw (Includes foods …" at bounding box center [268, 107] width 394 height 39
paste textarea "Pasteurized Milk, Cheese Cultures, Salt, Enzymes, Potato Starch and/or Cellulos…"
click at [369, 102] on textarea "*Garlic Mashed Potatoes (Potatoes, russet, flesh and skin, raw (Includes foods …" at bounding box center [268, 107] width 394 height 39
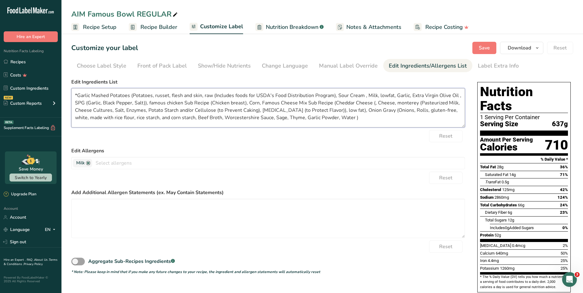
click at [374, 103] on textarea "*Garlic Mashed Potatoes (Potatoes, russet, flesh and skin, raw (Includes foods …" at bounding box center [268, 107] width 394 height 39
paste textarea "Pasteurized Milk, Cheese Cultures, Salt, Enzymes, Potato Starch and/or Cellulos…"
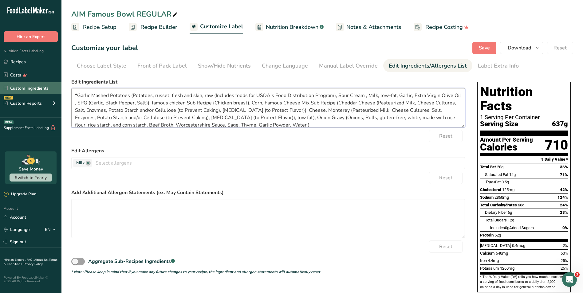
drag, startPoint x: 312, startPoint y: 123, endPoint x: 57, endPoint y: 87, distance: 258.2
click at [57, 87] on div ".a-20{fill:#fff;} Hire an Expert Nutrition Facts Labeling Recipes Costs Custom …" at bounding box center [291, 190] width 583 height 381
click at [79, 93] on textarea "*Garlic Mashed Potatoes (Potatoes, russet, flesh and skin, raw (Includes foods …" at bounding box center [268, 107] width 394 height 39
click at [84, 100] on textarea "*Garlic Mashed Potatoes (Potatoes, russet, flesh and skin, raw (Includes foods …" at bounding box center [268, 107] width 394 height 39
click at [78, 93] on textarea "*Garlic Mashed Potatoes (Potatoes, russet, flesh and skin, raw (Includes foods …" at bounding box center [268, 107] width 394 height 39
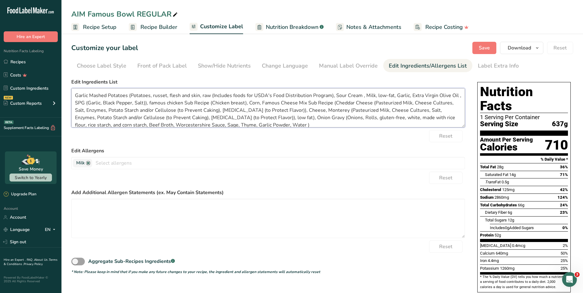
drag, startPoint x: 254, startPoint y: 123, endPoint x: 179, endPoint y: 93, distance: 81.2
click at [179, 93] on textarea "Garlic Mashed Potatoes (Potatoes, russet, flesh and skin, raw (Includes foods f…" at bounding box center [268, 107] width 394 height 39
click at [207, 116] on textarea "Garlic Mashed Potatoes (Potatoes, russet, flesh and skin, raw (Includes foods f…" at bounding box center [268, 107] width 394 height 39
click at [213, 104] on textarea "Garlic Mashed Potatoes (Potatoes, russet, flesh and skin, raw (Includes foods f…" at bounding box center [268, 107] width 394 height 39
drag, startPoint x: 221, startPoint y: 123, endPoint x: 69, endPoint y: 91, distance: 156.0
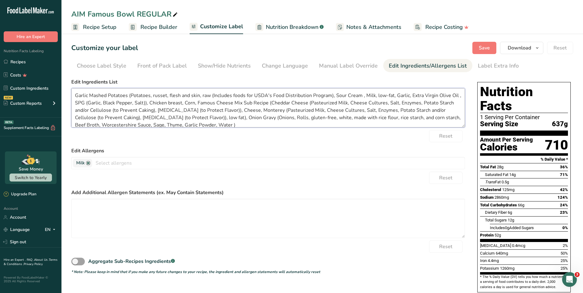
click at [69, 91] on section "Customize your label Save Download Choose what to show on your downloaded label…" at bounding box center [322, 206] width 522 height 349
type textarea "Garlic Mashed Potatoes (Potatoes, russet, flesh and skin, raw (Includes foods f…"
click at [257, 143] on form "Edit Ingredients List Garlic Mashed Potatoes (Potatoes, russet, flesh and skin,…" at bounding box center [268, 176] width 394 height 196
click at [342, 69] on div "Manual Label Override" at bounding box center [348, 66] width 59 height 8
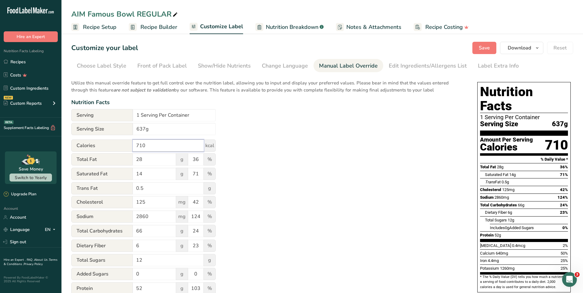
click at [156, 146] on input "710" at bounding box center [168, 146] width 71 height 12
type input "7"
type input "667"
drag, startPoint x: 151, startPoint y: 161, endPoint x: 128, endPoint y: 158, distance: 23.5
click at [128, 158] on div "Total Fat 28 g 36 %" at bounding box center [143, 159] width 144 height 13
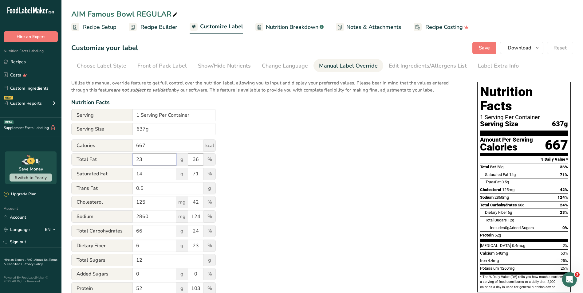
type input "23"
drag, startPoint x: 199, startPoint y: 159, endPoint x: 188, endPoint y: 157, distance: 11.2
click at [188, 157] on input "36" at bounding box center [195, 159] width 15 height 12
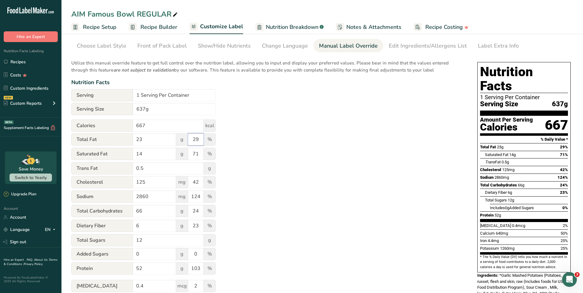
scroll to position [31, 0]
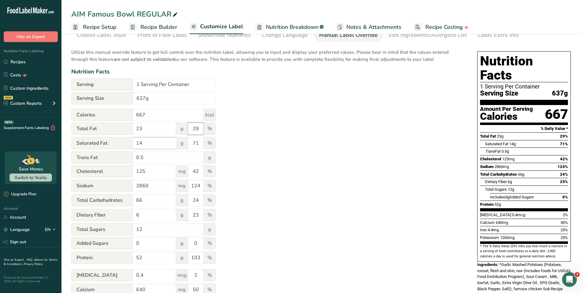
type input "29"
click at [163, 143] on input "14" at bounding box center [154, 143] width 43 height 12
type input "10"
drag, startPoint x: 199, startPoint y: 140, endPoint x: 188, endPoint y: 140, distance: 11.1
click at [188, 140] on input "71" at bounding box center [195, 143] width 15 height 12
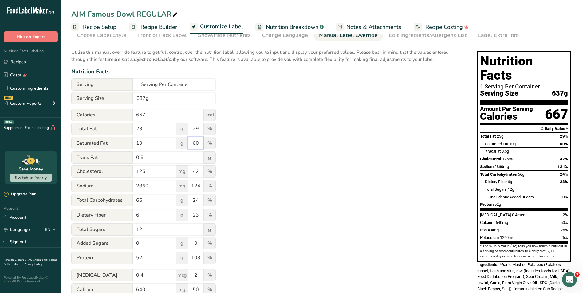
type input "60"
click at [236, 168] on div "Utilize this manual override feature to get full control over the nutrition lab…" at bounding box center [268, 192] width 394 height 294
drag, startPoint x: 164, startPoint y: 187, endPoint x: 114, endPoint y: 183, distance: 49.4
click at [114, 183] on div "Sodium 2860 mg 124 %" at bounding box center [143, 186] width 144 height 13
type input "1430"
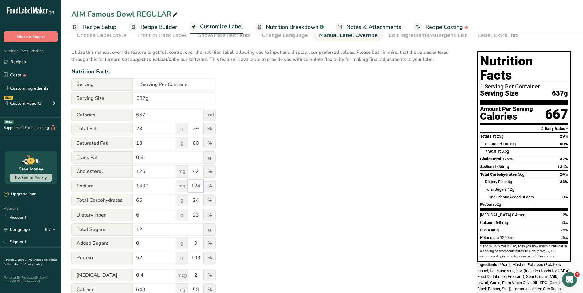
drag, startPoint x: 202, startPoint y: 186, endPoint x: 187, endPoint y: 186, distance: 15.1
click at [187, 186] on div "Sodium 1430 mg 124 %" at bounding box center [143, 186] width 144 height 13
type input "62"
drag, startPoint x: 159, startPoint y: 202, endPoint x: 113, endPoint y: 200, distance: 45.8
click at [113, 200] on div "Total Carbohydrates 66 g 24 %" at bounding box center [143, 200] width 144 height 13
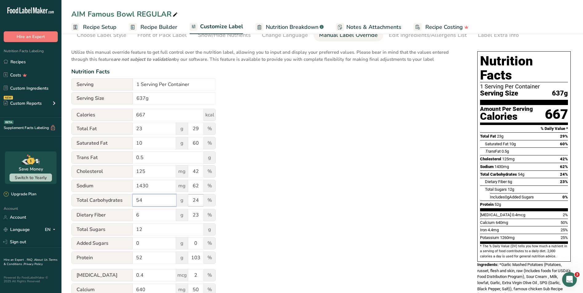
type input "54"
drag, startPoint x: 199, startPoint y: 200, endPoint x: 185, endPoint y: 201, distance: 14.1
click at [185, 201] on div "Total Carbohydrates 54 g 24 %" at bounding box center [143, 200] width 144 height 13
type input "20"
click at [264, 222] on div "Utilize this manual override feature to get full control over the nutrition lab…" at bounding box center [268, 192] width 394 height 294
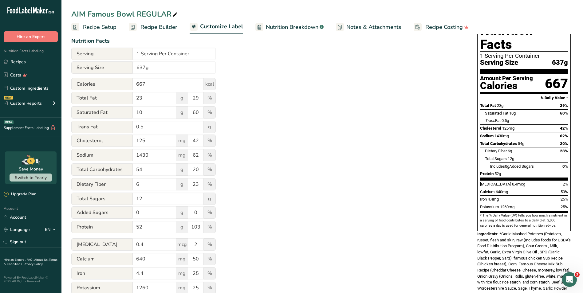
scroll to position [87, 0]
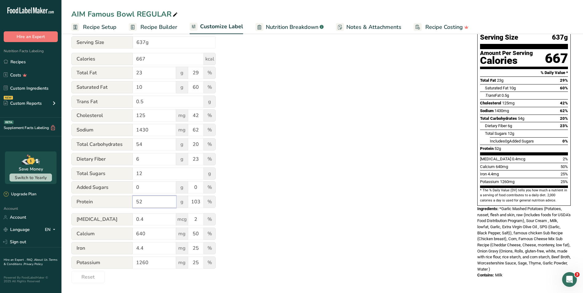
drag, startPoint x: 158, startPoint y: 205, endPoint x: 133, endPoint y: 199, distance: 25.3
click at [133, 199] on input "52" at bounding box center [154, 202] width 43 height 12
type input "62"
drag, startPoint x: 201, startPoint y: 202, endPoint x: 190, endPoint y: 202, distance: 11.1
click at [190, 202] on input "103" at bounding box center [195, 202] width 15 height 12
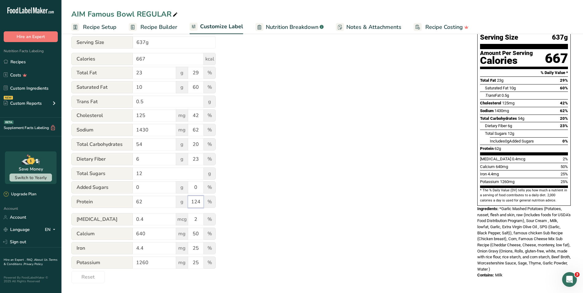
type input "124"
click at [284, 207] on div "Utilize this manual override feature to get full control over the nutrition lab…" at bounding box center [268, 136] width 394 height 294
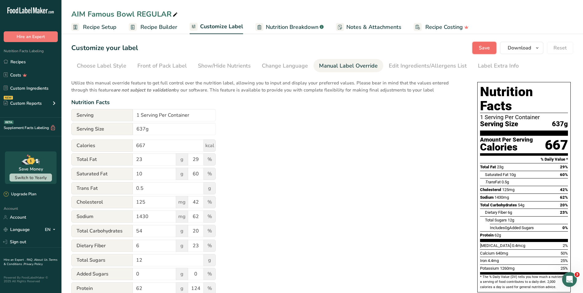
click at [479, 47] on span "Save" at bounding box center [484, 47] width 11 height 7
click at [523, 49] on span "Download" at bounding box center [519, 47] width 23 height 7
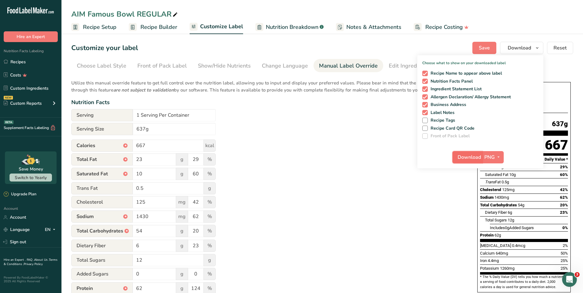
click at [466, 156] on span "Download" at bounding box center [469, 157] width 23 height 7
click at [319, 164] on div "Utilize this manual override feature to get full control over the nutrition lab…" at bounding box center [268, 223] width 394 height 294
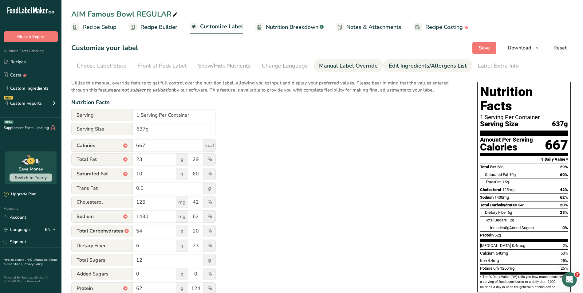
click at [414, 67] on div "Edit Ingredients/Allergens List" at bounding box center [428, 66] width 78 height 8
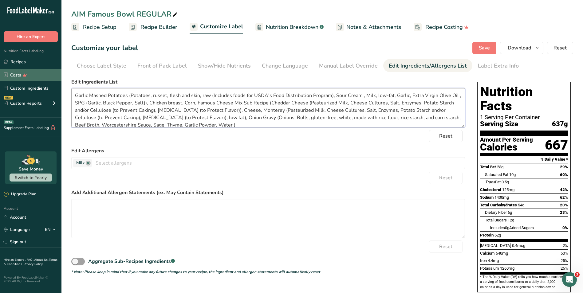
drag, startPoint x: 211, startPoint y: 123, endPoint x: 58, endPoint y: 77, distance: 159.2
click at [58, 77] on div ".a-20{fill:#fff;} Hire an Expert Nutrition Facts Labeling Recipes Costs Custom …" at bounding box center [291, 206] width 583 height 412
click at [310, 146] on form "Edit Ingredients List Garlic Mashed Potatoes (Potatoes, russet, flesh and skin,…" at bounding box center [268, 176] width 394 height 196
click at [33, 59] on link "Recipes" at bounding box center [30, 62] width 61 height 12
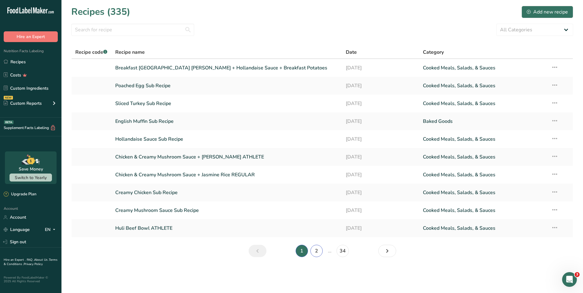
click at [320, 251] on link "2" at bounding box center [316, 251] width 12 height 12
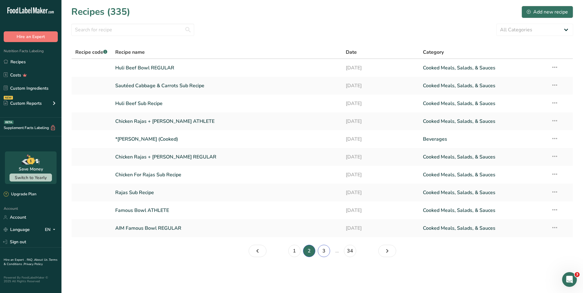
click at [320, 251] on link "3" at bounding box center [324, 251] width 12 height 12
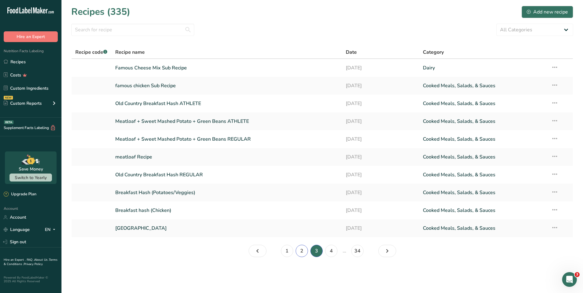
click at [303, 250] on link "2" at bounding box center [302, 251] width 12 height 12
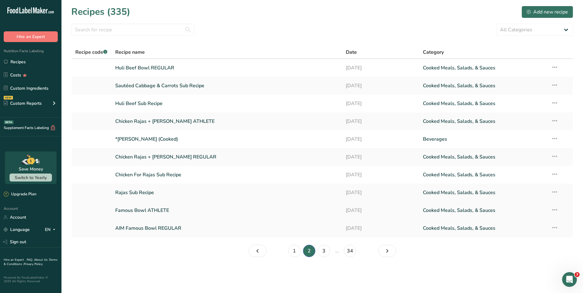
click at [189, 209] on link "Famous Bowl ATHLETE" at bounding box center [226, 210] width 223 height 13
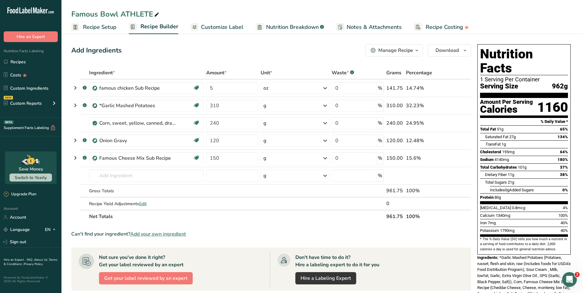
click at [156, 14] on icon at bounding box center [157, 14] width 6 height 9
click at [72, 11] on input "Famous Bowl ATHLETE" at bounding box center [322, 14] width 502 height 11
type input "AIM Famous Bowl ATHLETE"
click at [227, 28] on span "Customize Label" at bounding box center [222, 27] width 42 height 8
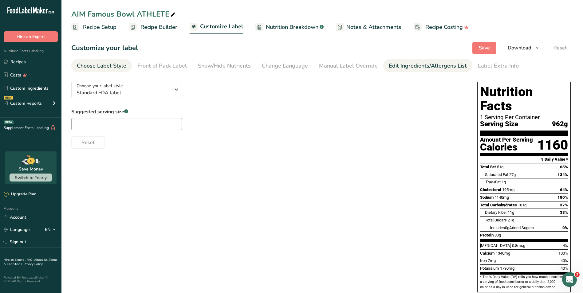
click at [398, 65] on div "Edit Ingredients/Allergens List" at bounding box center [428, 66] width 78 height 8
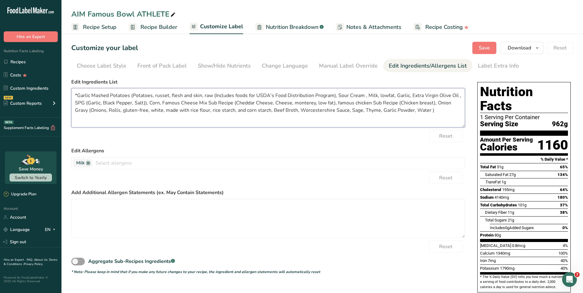
drag, startPoint x: 437, startPoint y: 111, endPoint x: 47, endPoint y: 82, distance: 391.1
click at [47, 82] on div ".a-20{fill:#fff;} Hire an Expert Nutrition Facts Labeling Recipes Costs Custom …" at bounding box center [291, 190] width 583 height 381
paste textarea "Garlic Mashed Potatoes (Potatoes, russet, flesh and skin, raw (Includes foods f…"
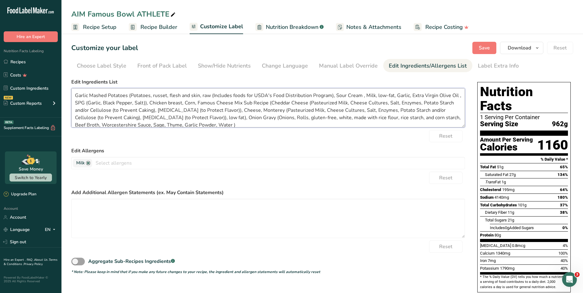
scroll to position [1, 0]
type textarea "Garlic Mashed Potatoes (Potatoes, russet, flesh and skin, raw (Includes foods f…"
click at [343, 67] on div "Manual Label Override" at bounding box center [348, 66] width 59 height 8
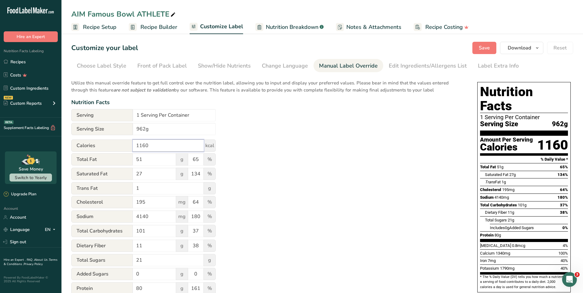
drag, startPoint x: 167, startPoint y: 142, endPoint x: 127, endPoint y: 144, distance: 40.0
click at [127, 144] on div "Calories 1160 kcal" at bounding box center [143, 146] width 144 height 12
type input "1274"
click at [144, 161] on input "51" at bounding box center [154, 159] width 43 height 12
type input "53"
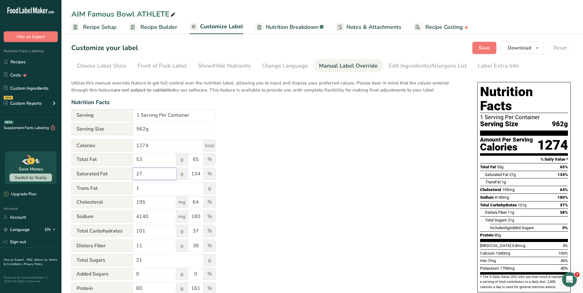
click at [164, 176] on input "27" at bounding box center [154, 174] width 43 height 12
type input "20"
drag, startPoint x: 200, startPoint y: 176, endPoint x: 191, endPoint y: 175, distance: 9.3
click at [191, 175] on input "134" at bounding box center [195, 174] width 15 height 12
type input "95"
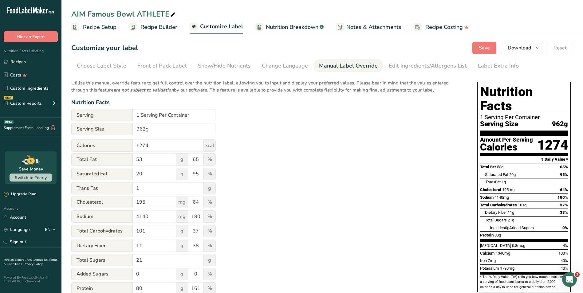
click at [260, 192] on div "Utilize this manual override feature to get full control over the nutrition lab…" at bounding box center [268, 223] width 394 height 294
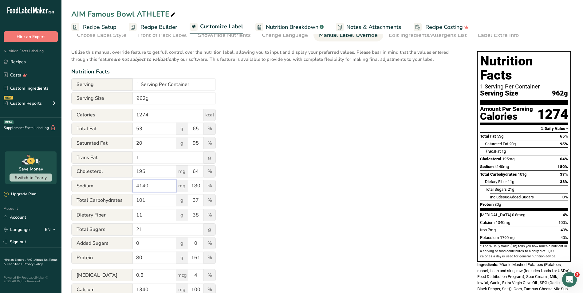
drag, startPoint x: 160, startPoint y: 186, endPoint x: 133, endPoint y: 182, distance: 27.6
click at [133, 182] on input "4140" at bounding box center [154, 186] width 43 height 12
type input "2070"
drag, startPoint x: 184, startPoint y: 183, endPoint x: 176, endPoint y: 183, distance: 7.7
click at [176, 183] on div "Sodium 2070 mg 180 %" at bounding box center [143, 186] width 144 height 13
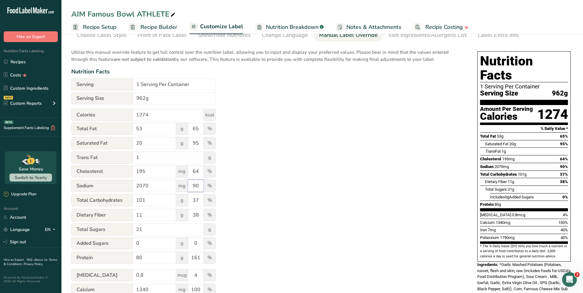
type input "90"
click at [272, 202] on div "Utilize this manual override feature to get full control over the nutrition lab…" at bounding box center [268, 192] width 394 height 294
drag, startPoint x: 147, startPoint y: 200, endPoint x: 127, endPoint y: 200, distance: 19.7
click at [127, 200] on div "Total Carbohydrates 101 g 37 %" at bounding box center [143, 200] width 144 height 13
type input "97"
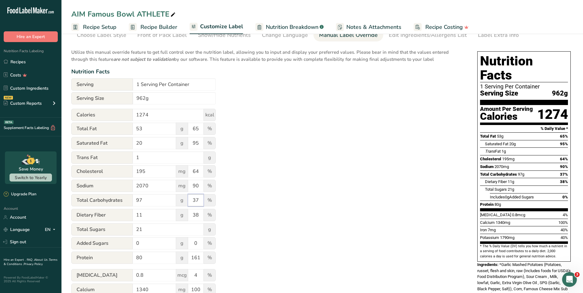
click at [198, 199] on input "37" at bounding box center [195, 200] width 15 height 12
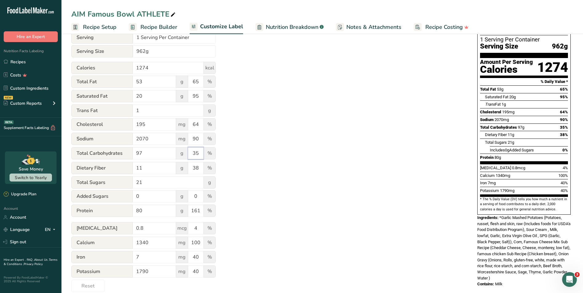
scroll to position [87, 0]
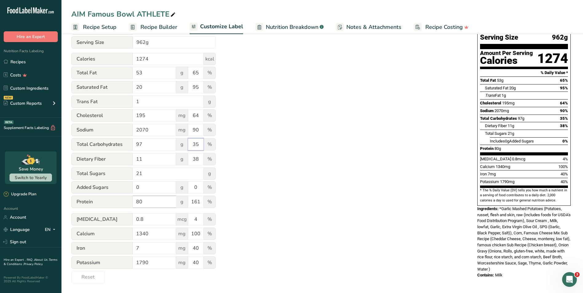
type input "35"
drag, startPoint x: 162, startPoint y: 199, endPoint x: 125, endPoint y: 201, distance: 36.6
click at [125, 201] on div "Protein 80 g 161 %" at bounding box center [143, 202] width 144 height 13
type input "105"
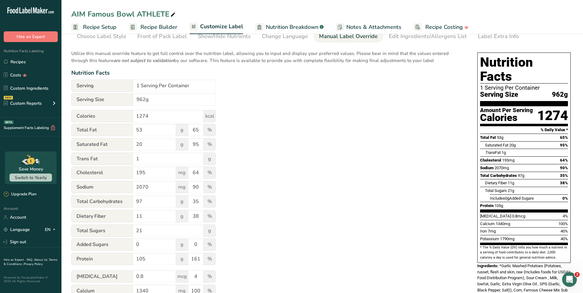
scroll to position [0, 0]
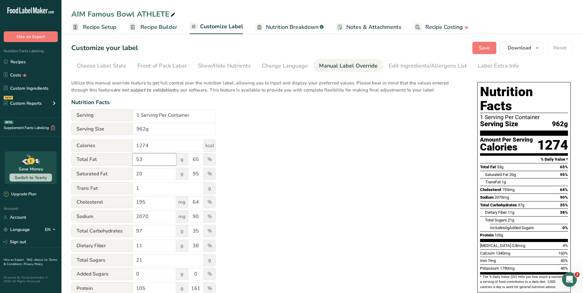
drag, startPoint x: 153, startPoint y: 158, endPoint x: 126, endPoint y: 157, distance: 27.1
click at [126, 157] on div "Total Fat 53 g 65 %" at bounding box center [143, 159] width 144 height 13
type input "42"
drag, startPoint x: 199, startPoint y: 160, endPoint x: 188, endPoint y: 158, distance: 10.6
click at [188, 158] on input "65" at bounding box center [195, 159] width 15 height 12
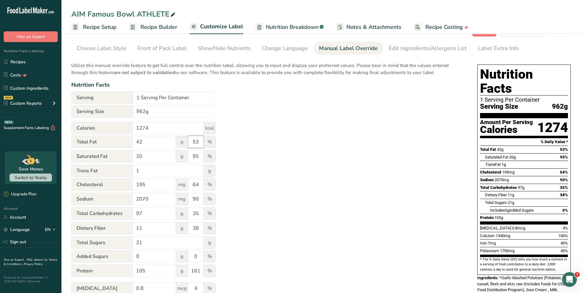
scroll to position [31, 0]
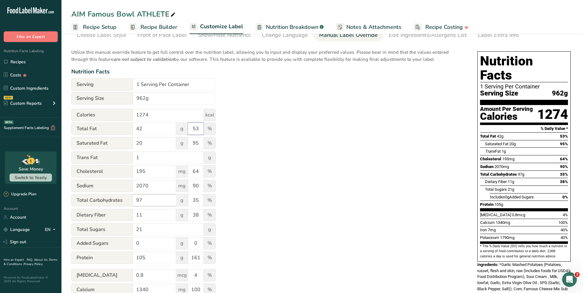
type input "53"
click at [160, 198] on input "97" at bounding box center [154, 200] width 43 height 12
type input "94"
click at [199, 198] on input "35" at bounding box center [195, 200] width 15 height 12
type input "34"
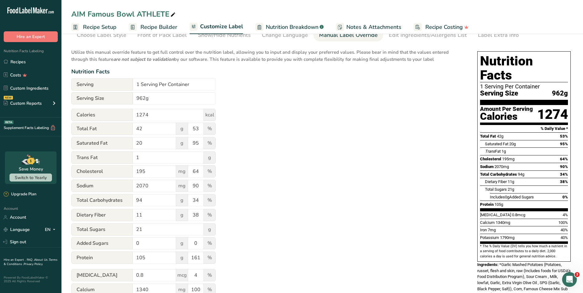
click at [269, 235] on div "Utilize this manual override feature to get full control over the nutrition lab…" at bounding box center [268, 192] width 394 height 294
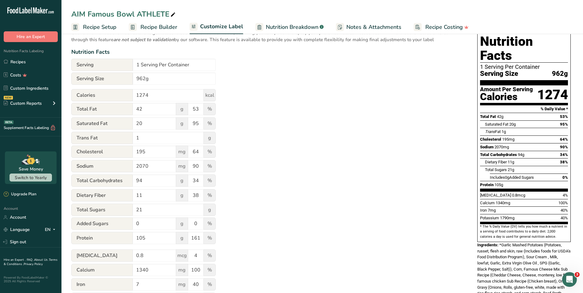
scroll to position [61, 0]
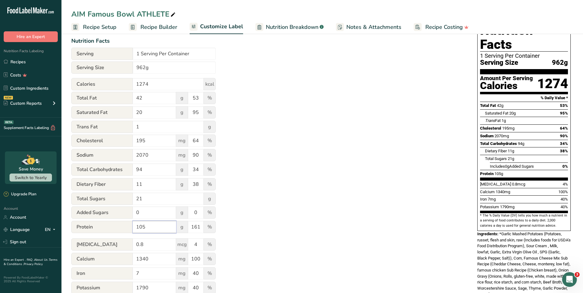
drag, startPoint x: 156, startPoint y: 228, endPoint x: 103, endPoint y: 227, distance: 53.5
click at [103, 227] on div "Protein 105 g 161 %" at bounding box center [143, 227] width 144 height 13
type input "97"
drag, startPoint x: 200, startPoint y: 229, endPoint x: 162, endPoint y: 222, distance: 39.4
click at [162, 222] on div "Protein 97 g 161 %" at bounding box center [143, 227] width 144 height 13
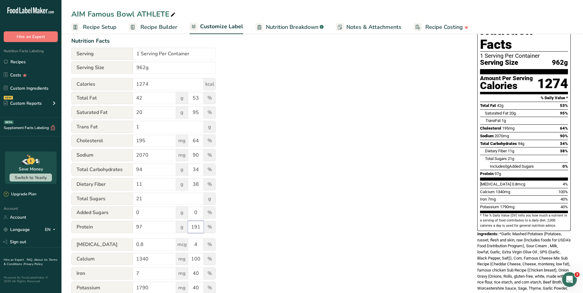
type input "191"
click at [267, 232] on div "Utilize this manual override feature to get full control over the nutrition lab…" at bounding box center [268, 161] width 394 height 294
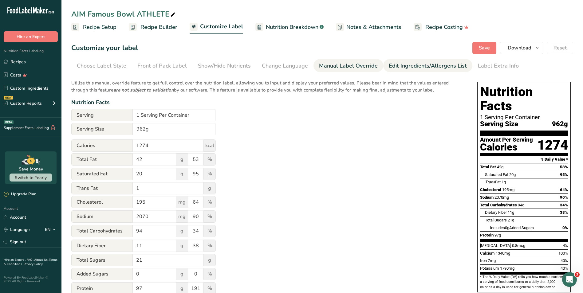
click at [440, 65] on div "Edit Ingredients/Allergens List" at bounding box center [428, 66] width 78 height 8
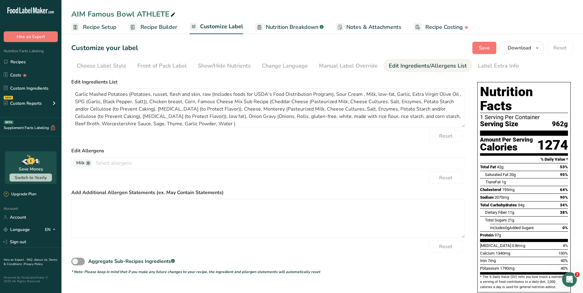
click at [261, 141] on div "Reset" at bounding box center [268, 136] width 394 height 12
drag, startPoint x: 483, startPoint y: 43, endPoint x: 228, endPoint y: 229, distance: 315.8
click at [228, 229] on section "Customize your label Save Download Choose what to show on your downloaded label…" at bounding box center [322, 206] width 522 height 349
click at [350, 64] on div "Manual Label Override" at bounding box center [348, 66] width 59 height 8
type input "1160"
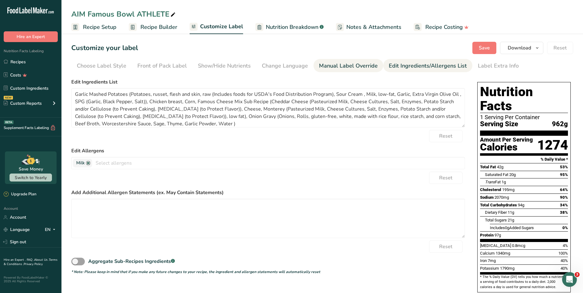
type input "51"
type input "65"
type input "27"
type input "134"
type input "4140"
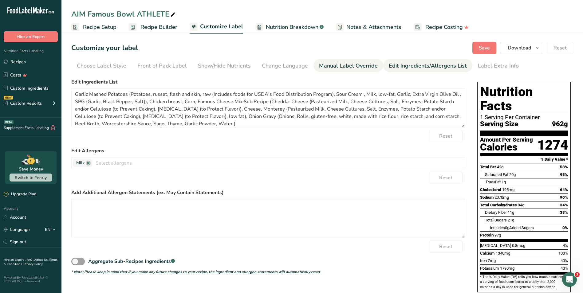
type input "180"
type input "101"
type input "37"
type input "80"
type input "161"
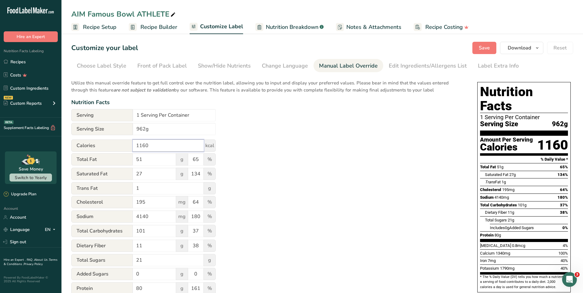
click at [151, 146] on input "1160" at bounding box center [168, 146] width 71 height 12
type input "1122"
click at [336, 199] on div "Utilize this manual override feature to get full control over the nutrition lab…" at bounding box center [268, 223] width 394 height 294
click at [478, 48] on button "Save" at bounding box center [484, 48] width 24 height 12
click at [514, 45] on span "Download" at bounding box center [519, 47] width 23 height 7
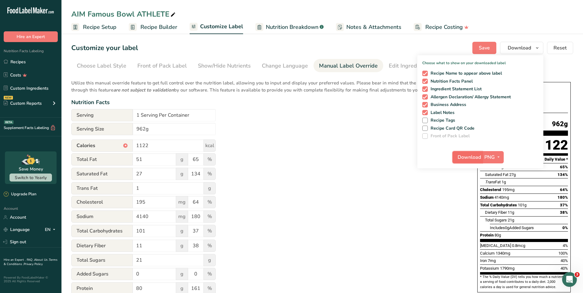
click at [458, 158] on span "Download" at bounding box center [469, 157] width 23 height 7
click at [311, 176] on div "Utilize this manual override feature to get full control over the nutrition lab…" at bounding box center [268, 223] width 394 height 294
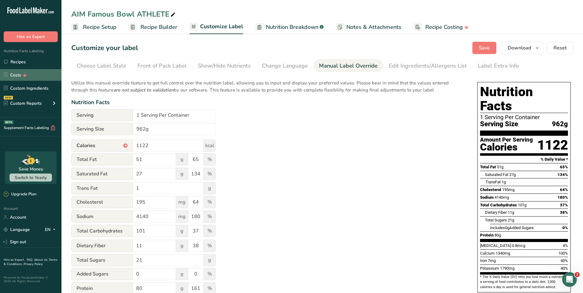
drag, startPoint x: 17, startPoint y: 60, endPoint x: 0, endPoint y: 73, distance: 21.2
click at [17, 60] on link "Recipes" at bounding box center [30, 62] width 61 height 12
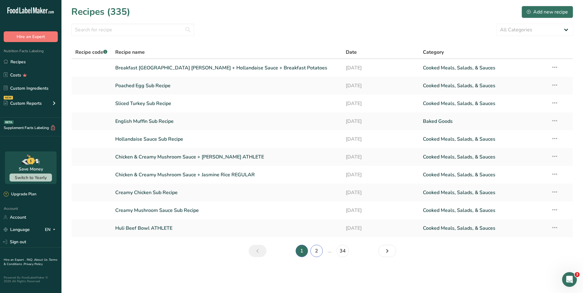
click at [314, 254] on link "2" at bounding box center [316, 251] width 12 height 12
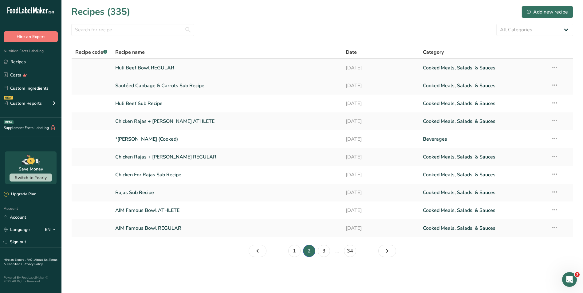
click at [218, 66] on link "Huli Beef Bowl REGULAR" at bounding box center [226, 67] width 223 height 13
